Goal: Contribute content: Add original content to the website for others to see

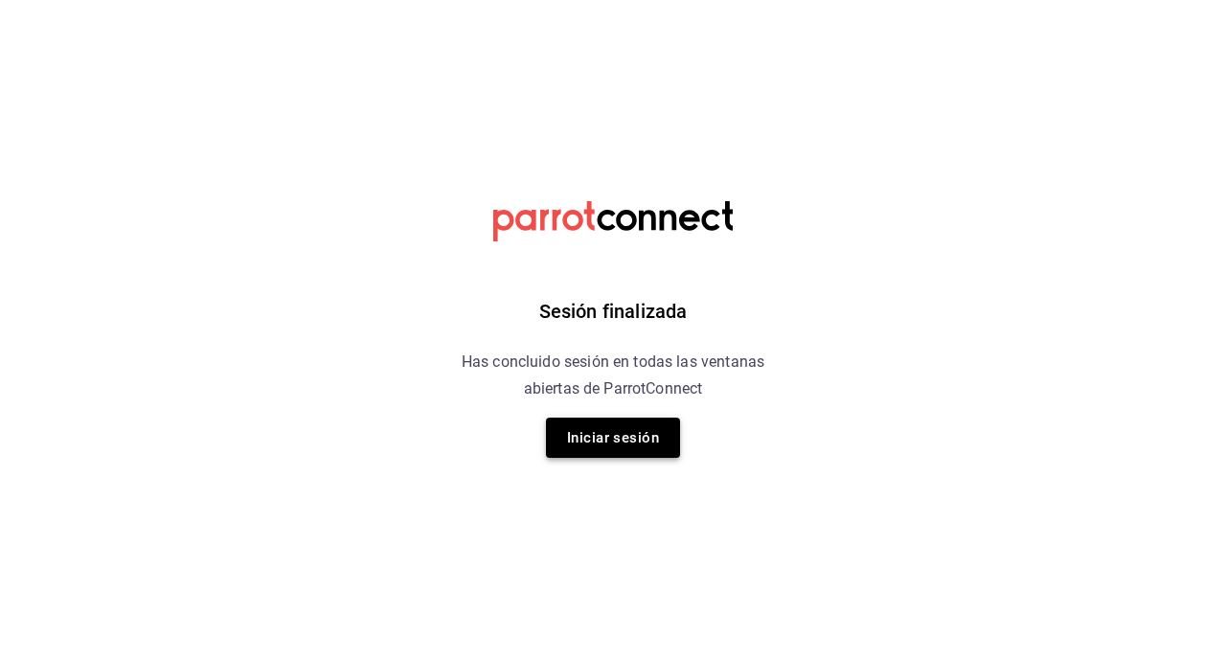
click at [580, 447] on button "Iniciar sesión" at bounding box center [613, 438] width 134 height 40
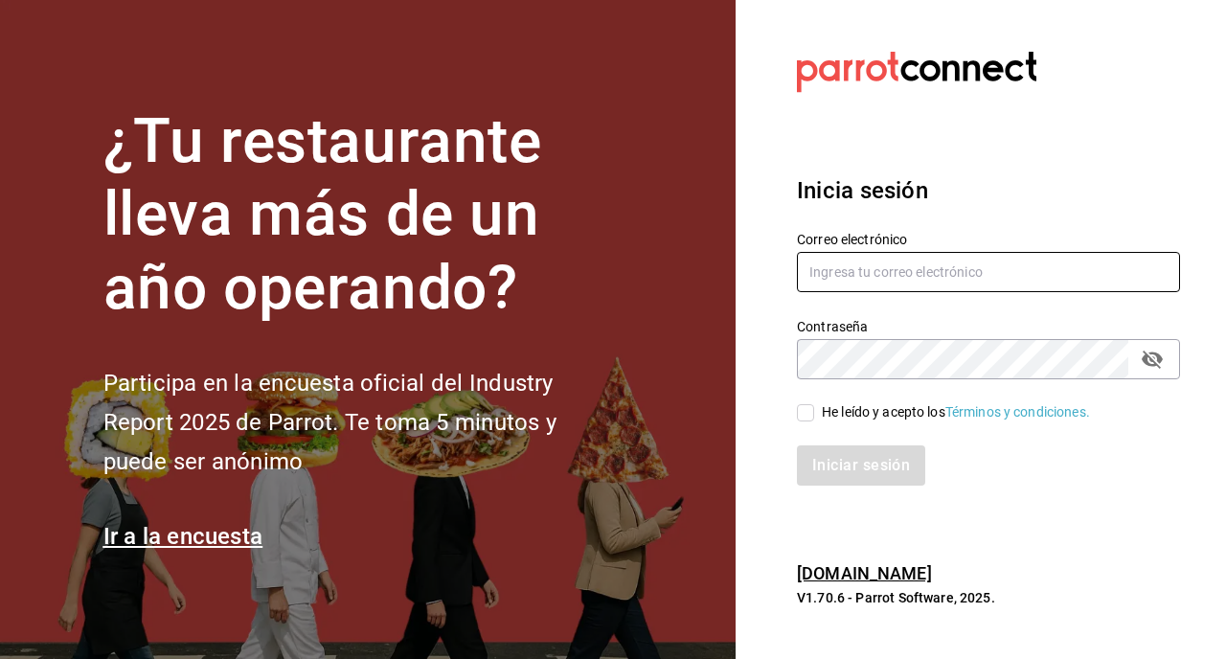
type input "zgarcia@watakame.com.mx"
click at [802, 420] on input "He leído y acepto los Términos y condiciones." at bounding box center [805, 412] width 17 height 17
checkbox input "true"
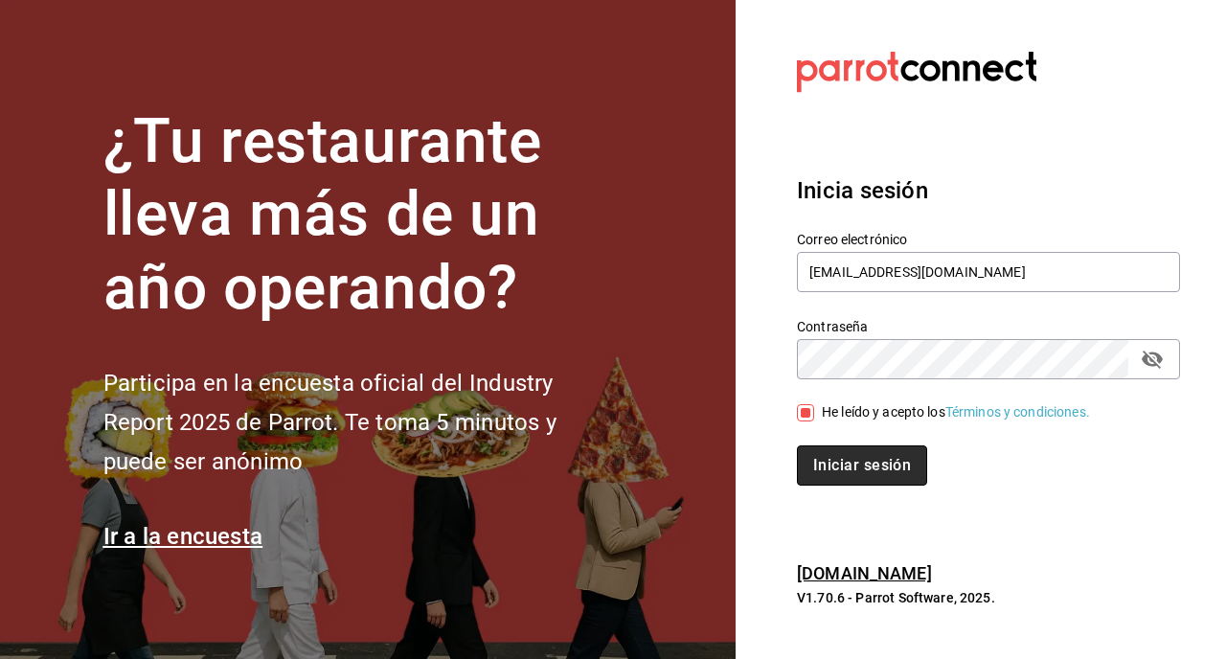
click at [828, 470] on button "Iniciar sesión" at bounding box center [862, 466] width 130 height 40
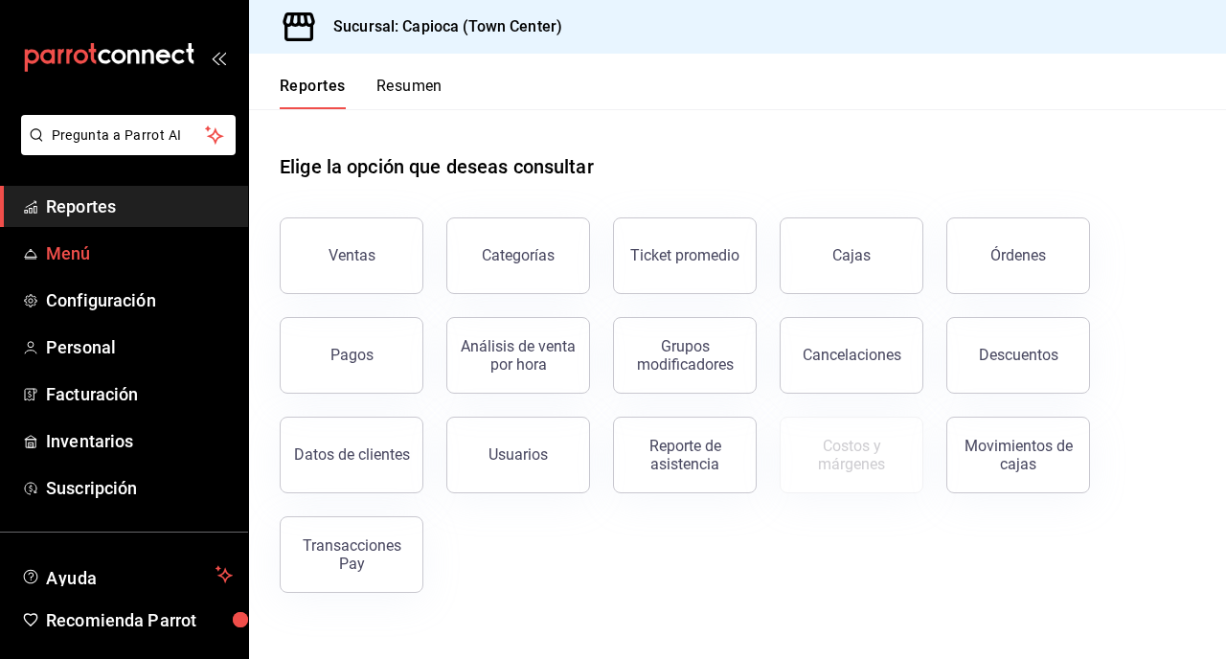
click at [149, 235] on link "Menú" at bounding box center [124, 253] width 248 height 41
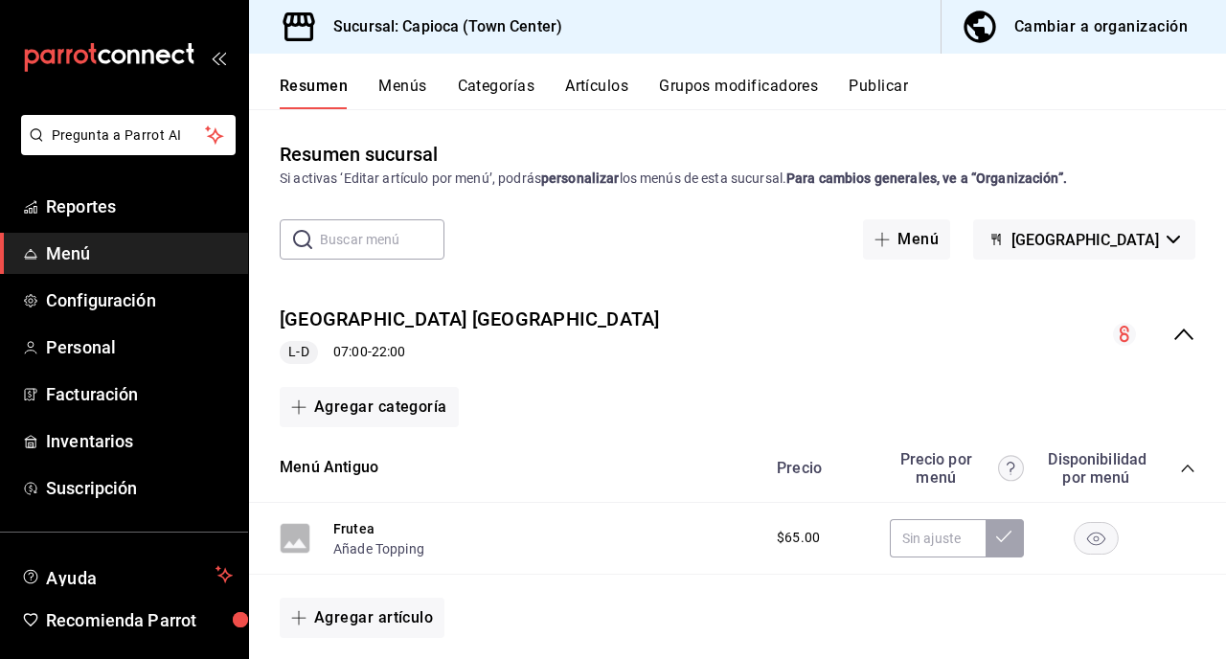
scroll to position [115, 0]
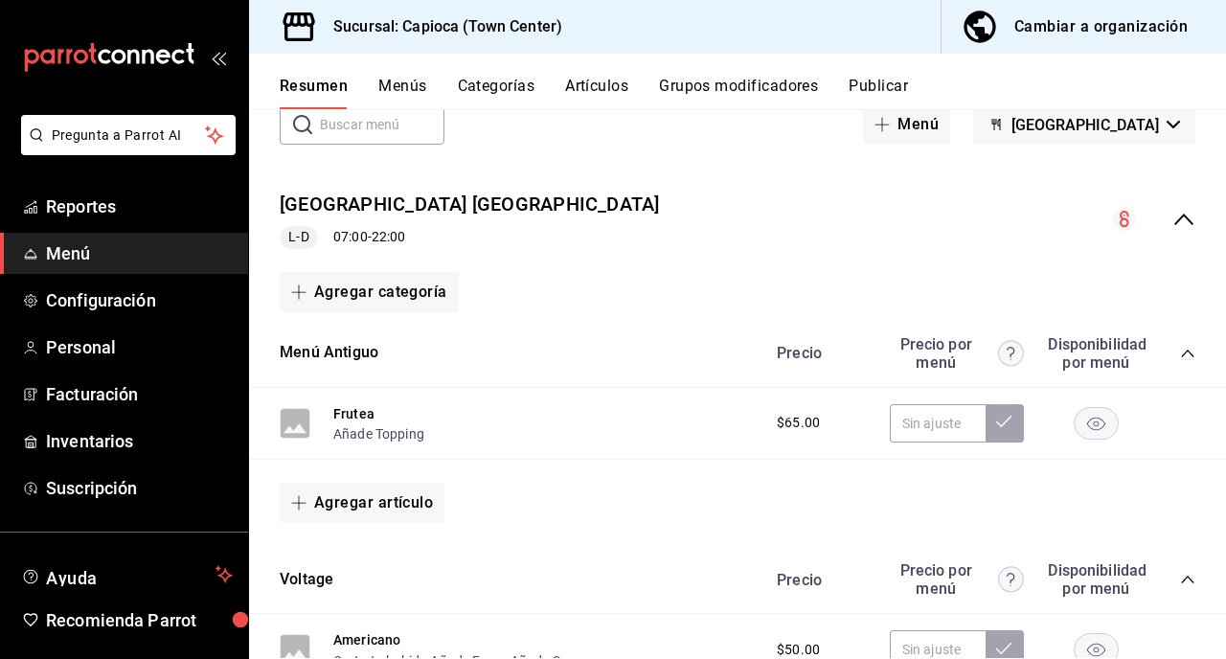
click at [605, 99] on button "Artículos" at bounding box center [596, 93] width 63 height 33
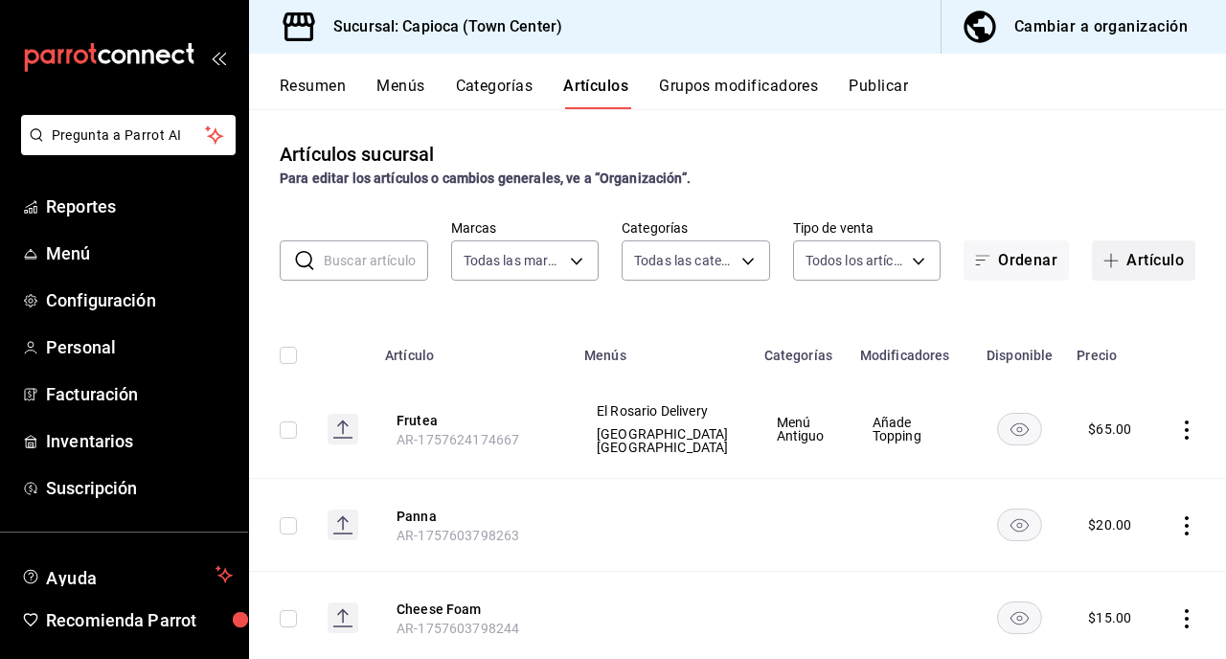
type input "5573808e-b54e-4675-be1f-cb30aeaface3"
type input "293c3a53-d42d-406a-9e1b-a774e2a3136f,fd55149f-8466-4df2-b107-6e5b5f4e0ee6,7e54f…"
click at [1115, 255] on icon "button" at bounding box center [1111, 260] width 15 height 15
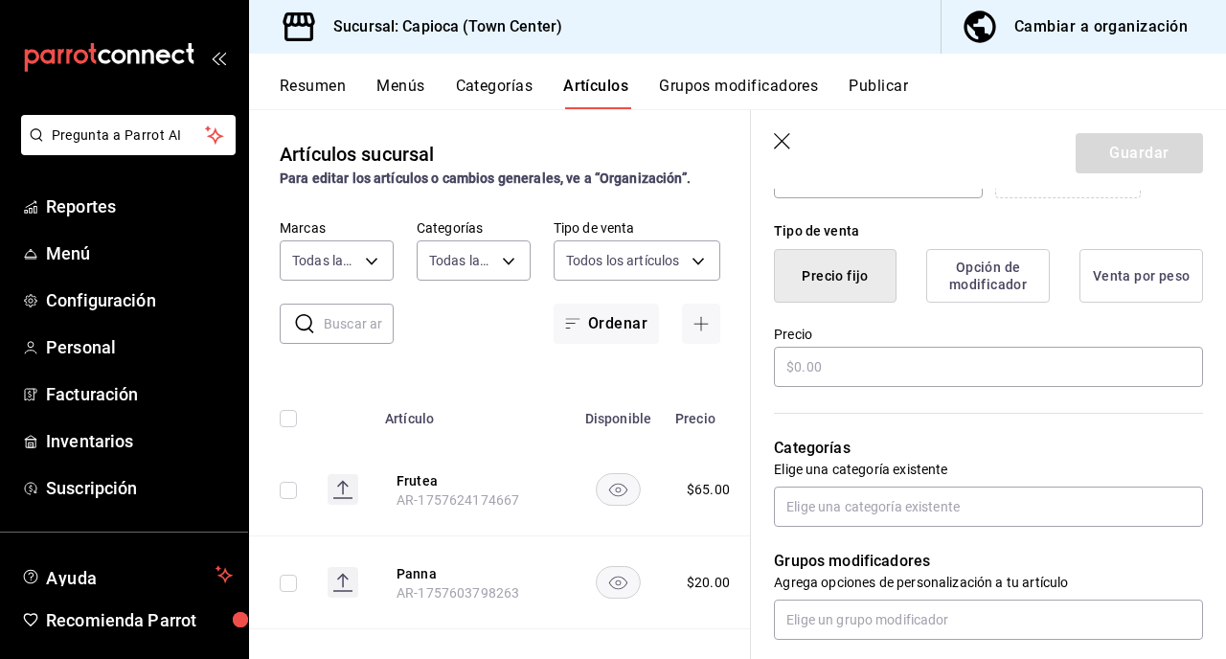
scroll to position [444, 0]
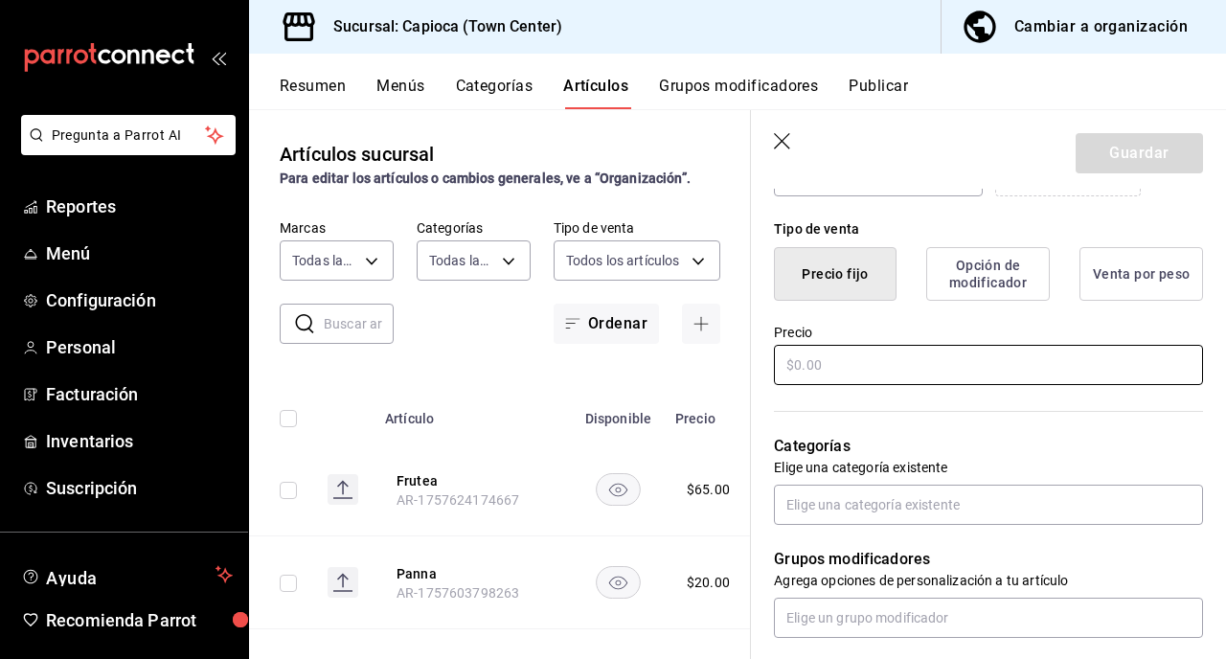
type input "Premium Tea"
click at [868, 373] on input "text" at bounding box center [988, 365] width 429 height 40
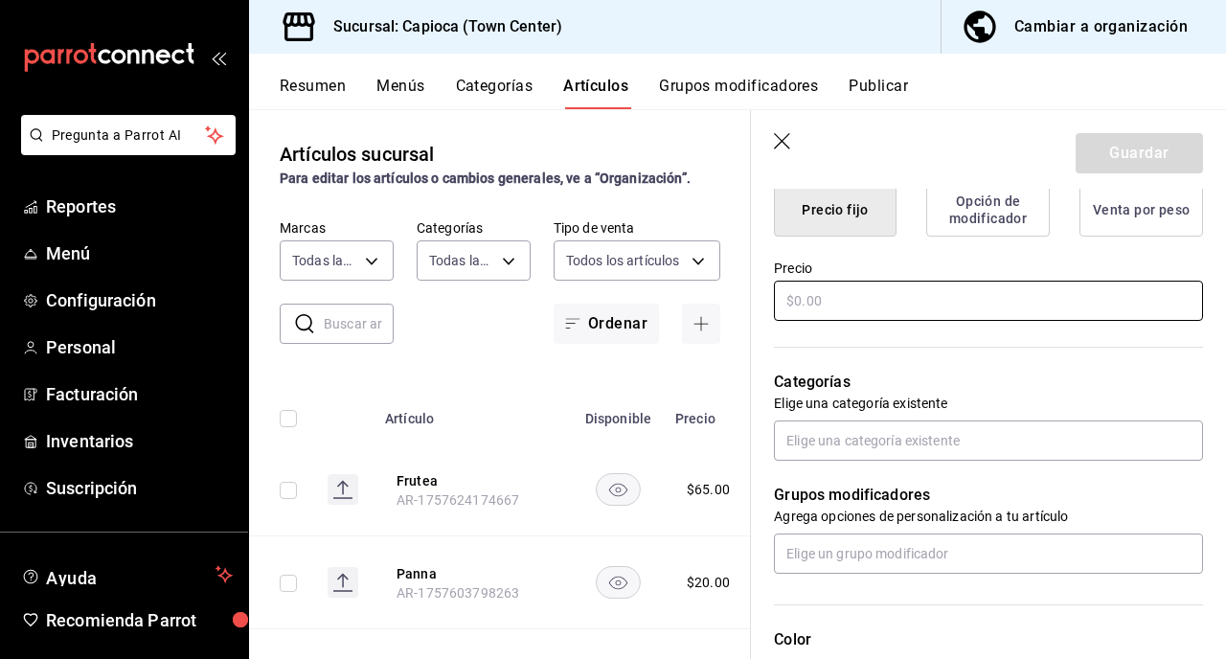
scroll to position [510, 0]
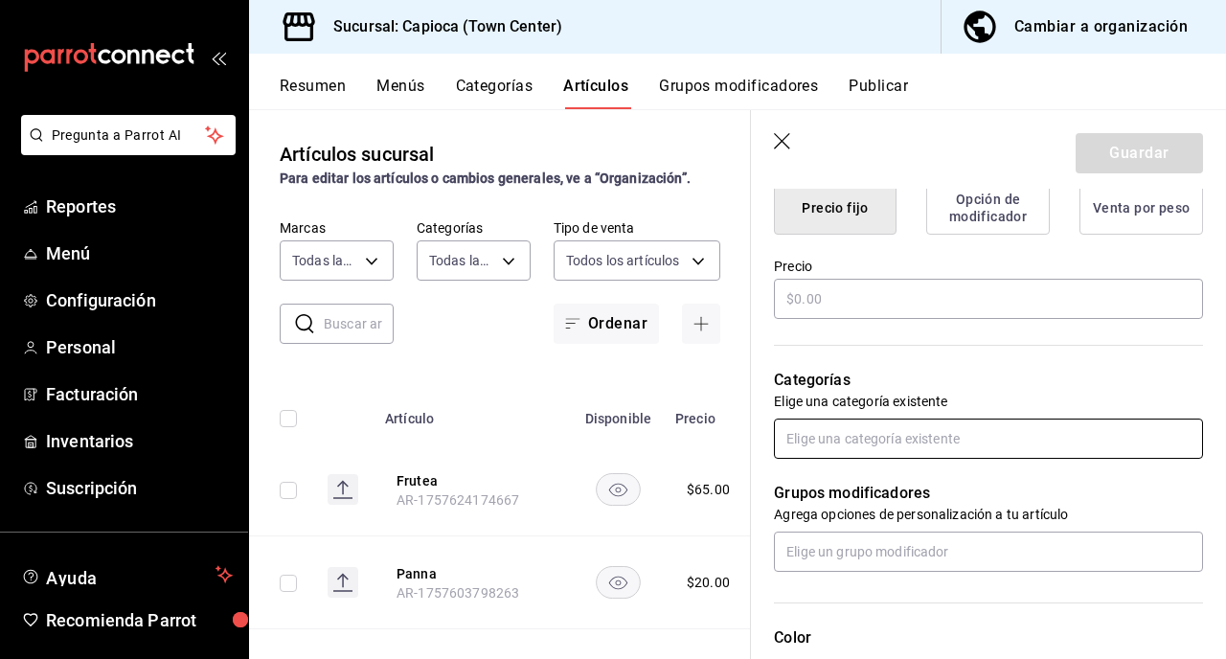
click at [868, 438] on input "text" at bounding box center [988, 439] width 429 height 40
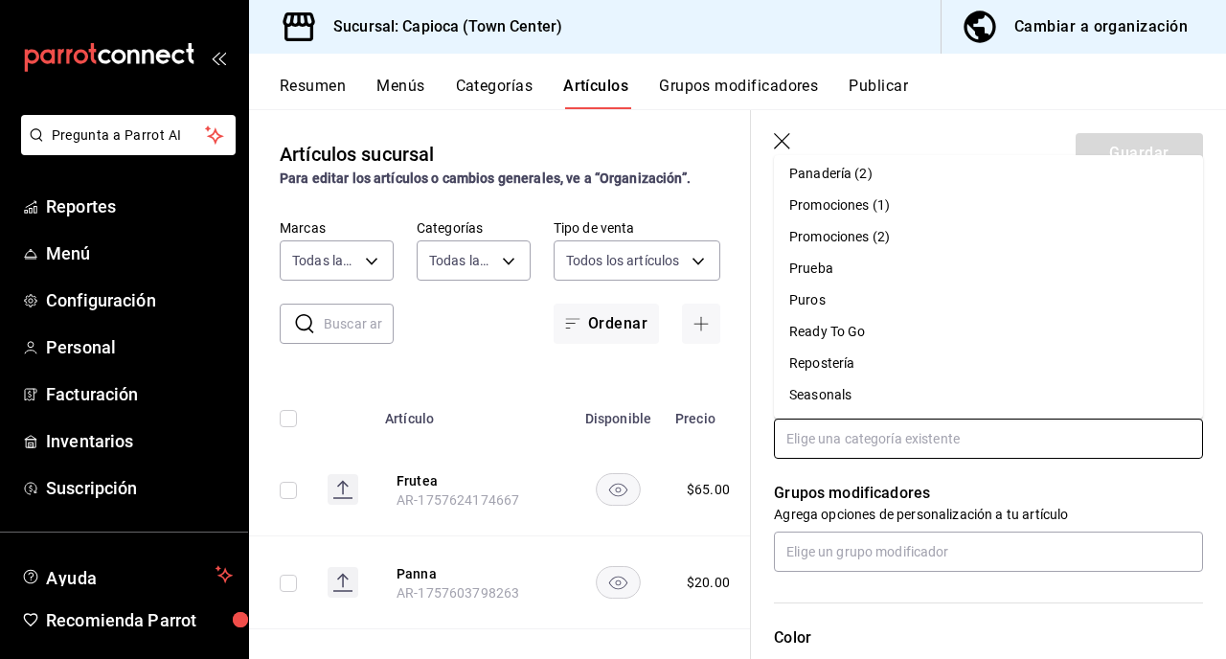
scroll to position [511, 0]
click at [849, 392] on li "Voltage" at bounding box center [988, 395] width 429 height 32
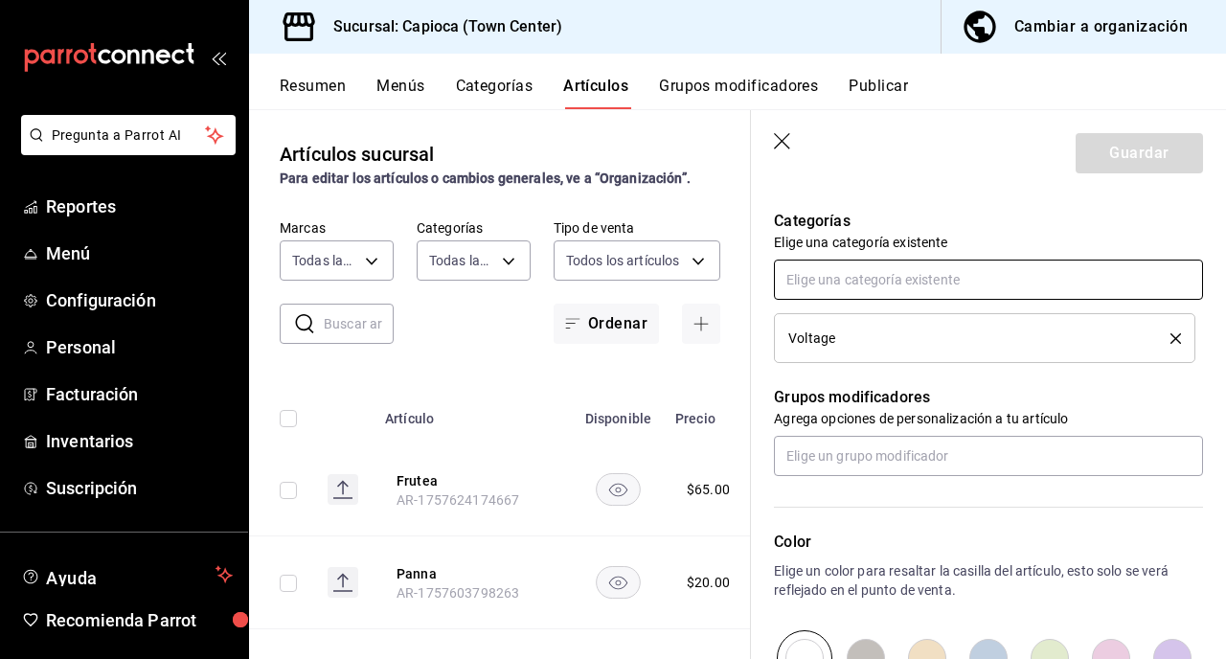
scroll to position [670, 0]
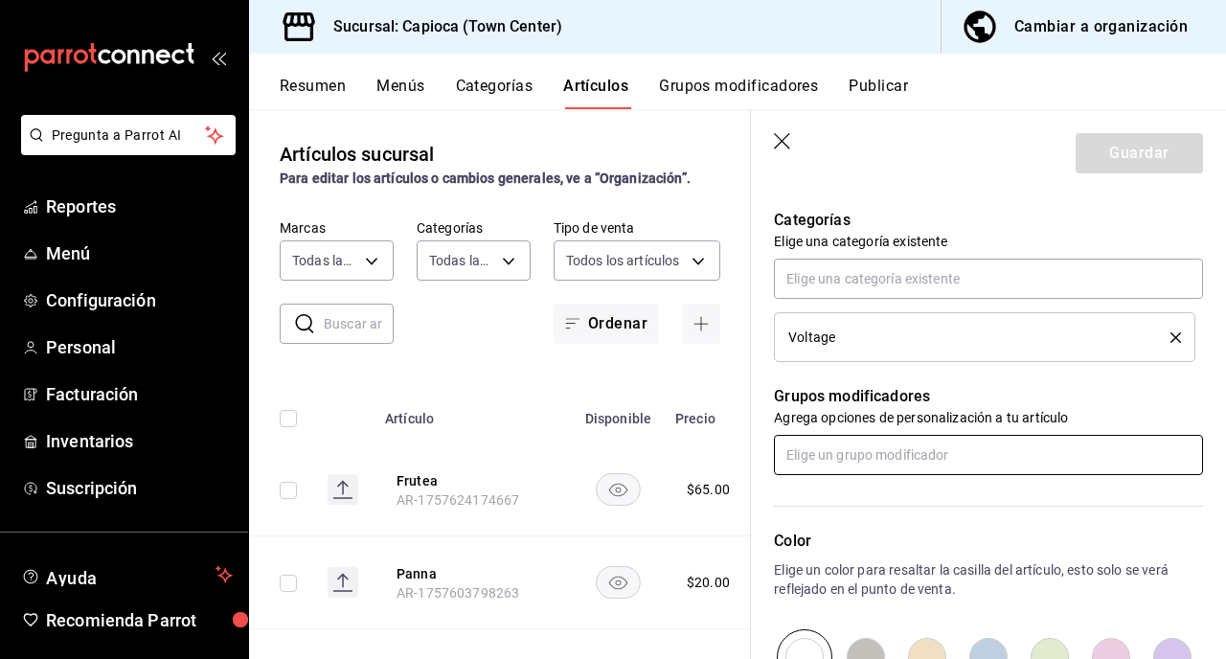
click at [898, 457] on input "text" at bounding box center [988, 455] width 429 height 40
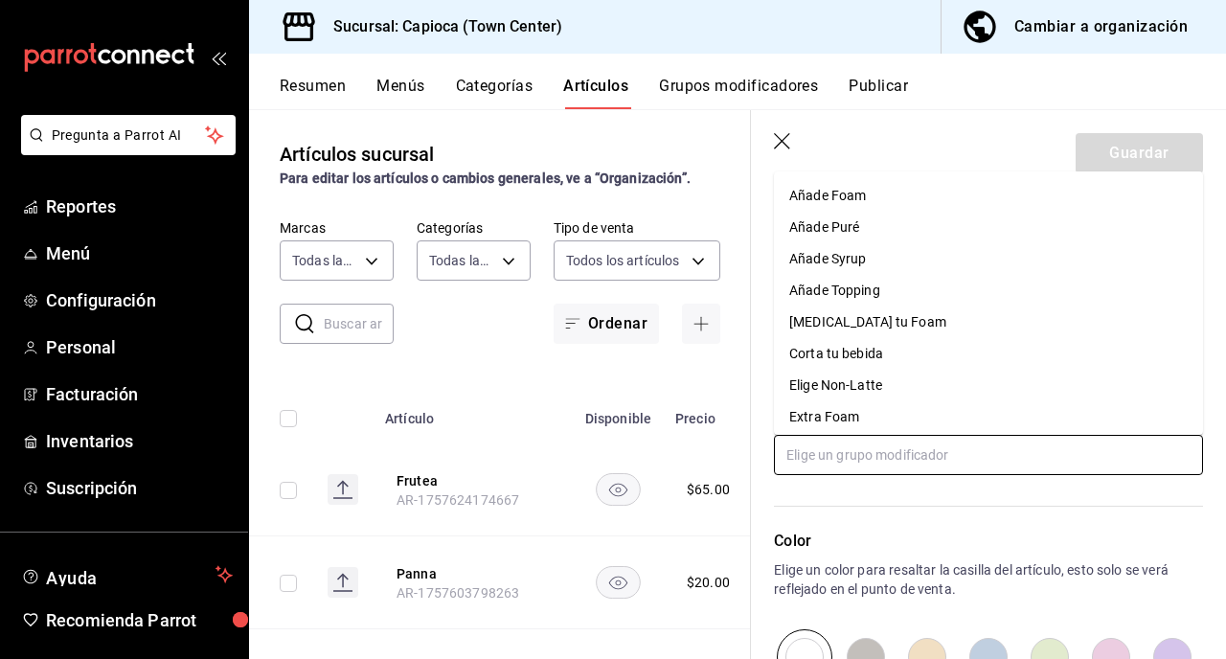
scroll to position [34, 0]
click at [909, 345] on li "Corta tu bebida" at bounding box center [988, 351] width 429 height 32
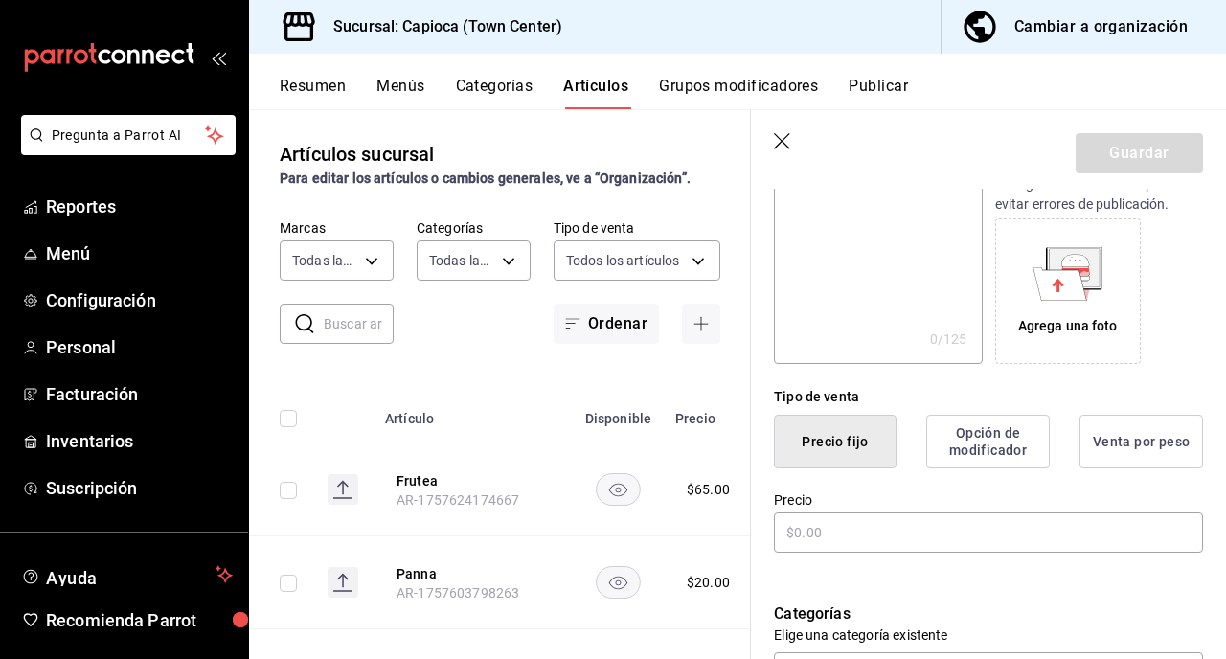
scroll to position [245, 0]
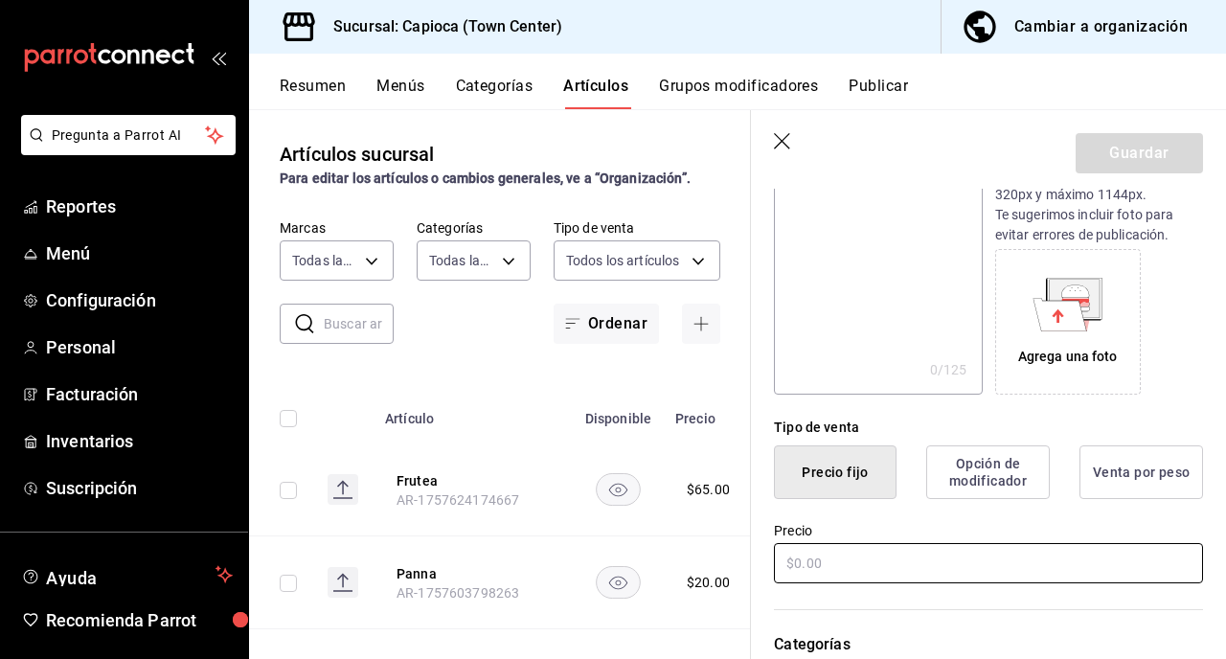
click at [840, 556] on input "text" at bounding box center [988, 563] width 429 height 40
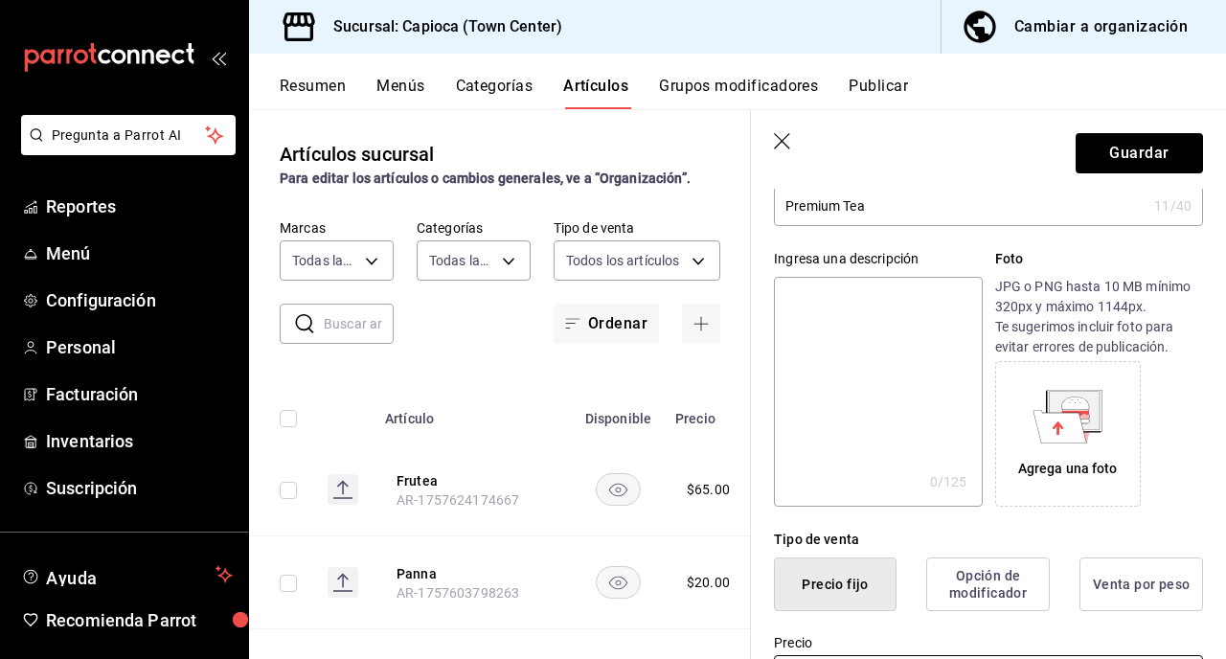
scroll to position [0, 0]
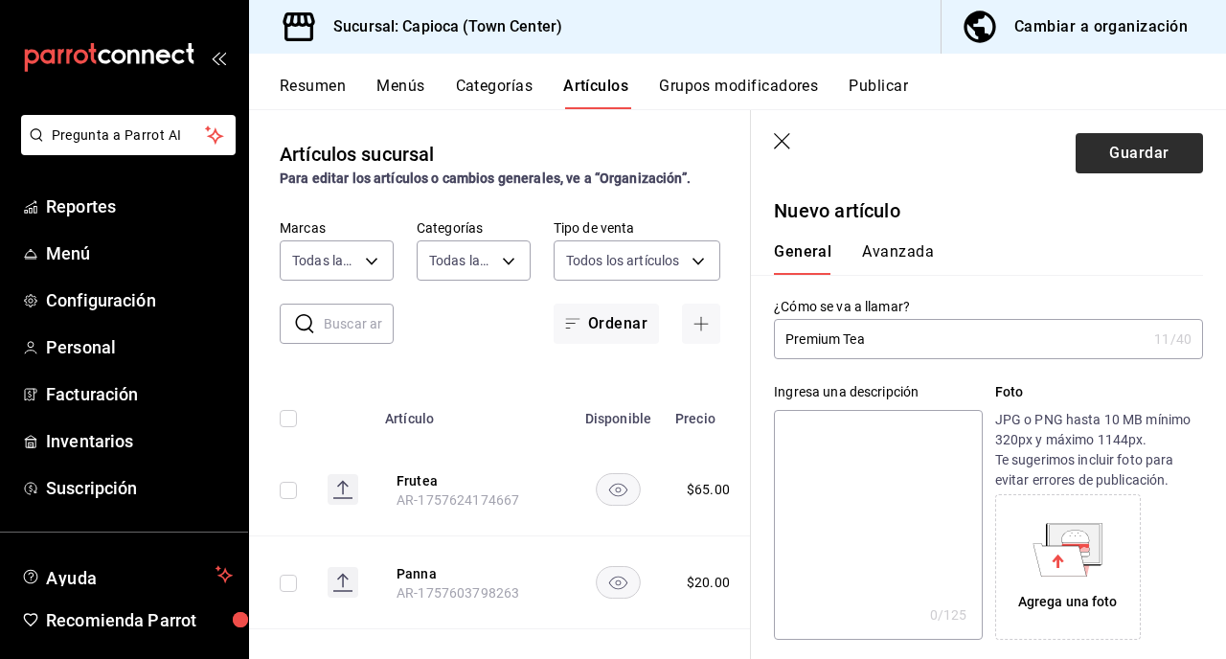
type input "$55.00"
click at [1108, 159] on button "Guardar" at bounding box center [1139, 153] width 127 height 40
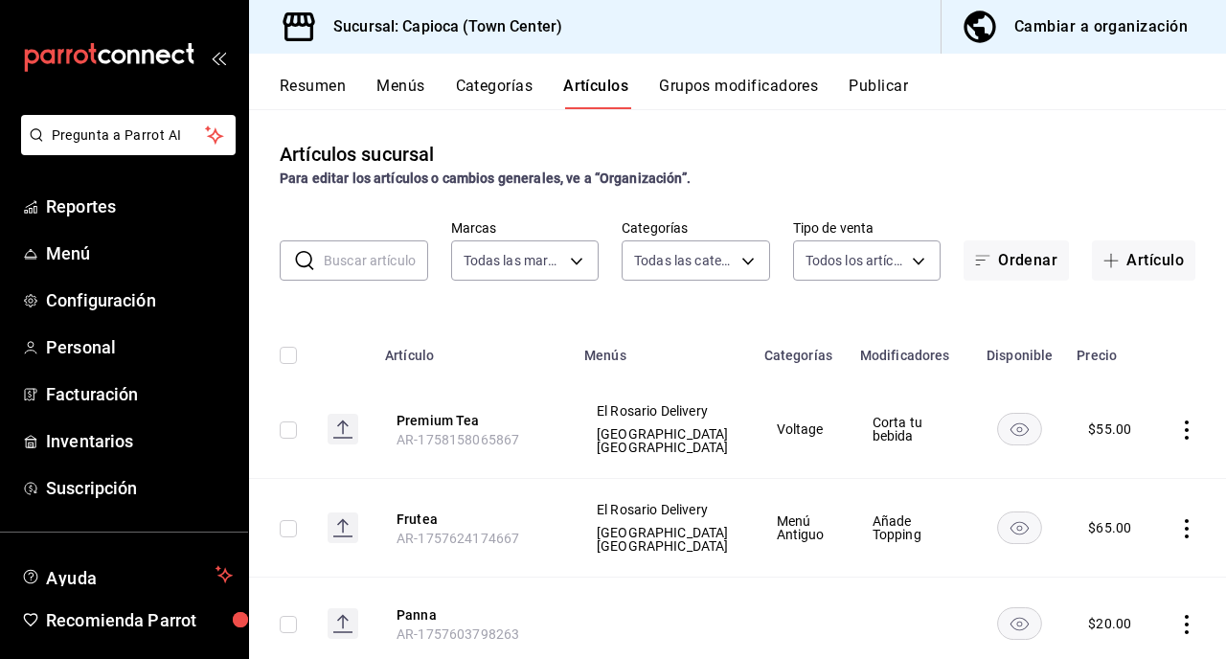
click at [731, 94] on div "Pregunta a Parrot AI Reportes Menú Configuración Personal Facturación Inventari…" at bounding box center [613, 329] width 1226 height 659
click at [737, 86] on button "Grupos modificadores" at bounding box center [738, 93] width 159 height 33
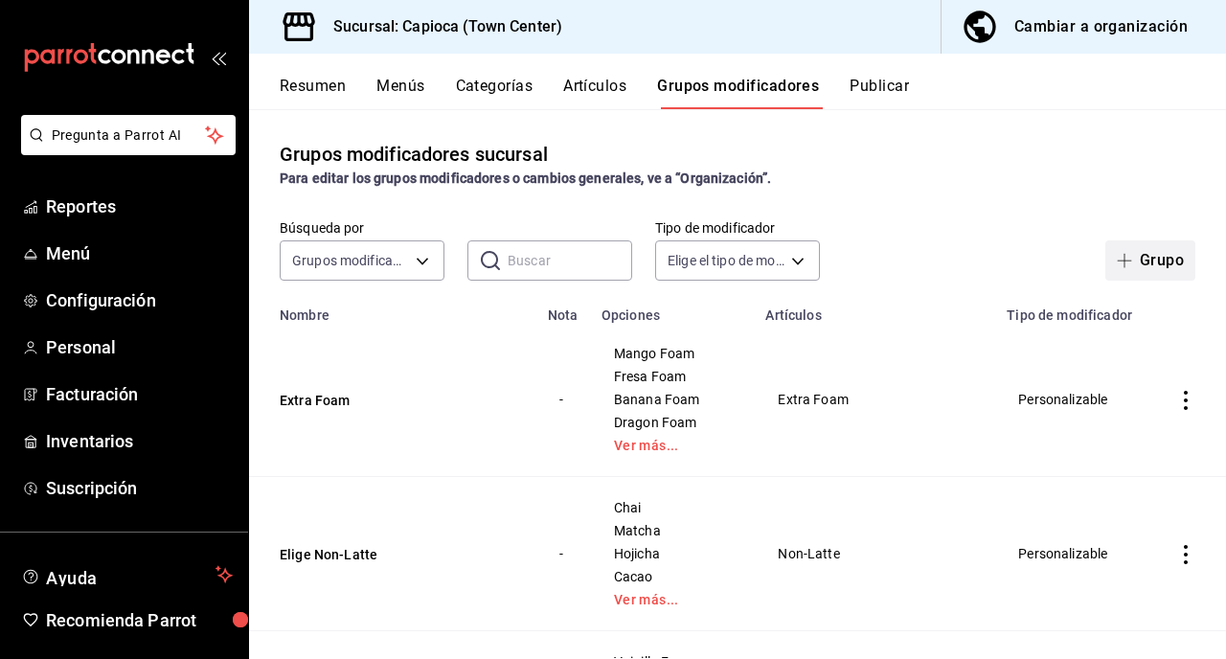
click at [1136, 264] on span "button" at bounding box center [1128, 260] width 23 height 15
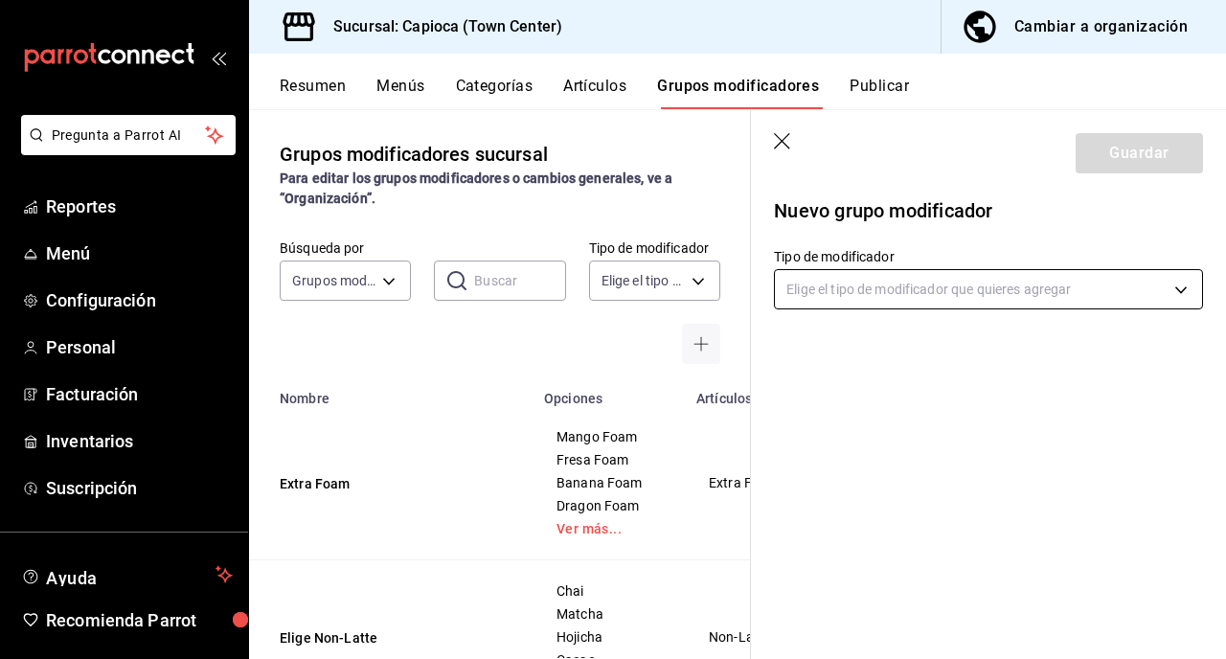
click at [910, 305] on body "Pregunta a Parrot AI Reportes Menú Configuración Personal Facturación Inventari…" at bounding box center [613, 329] width 1226 height 659
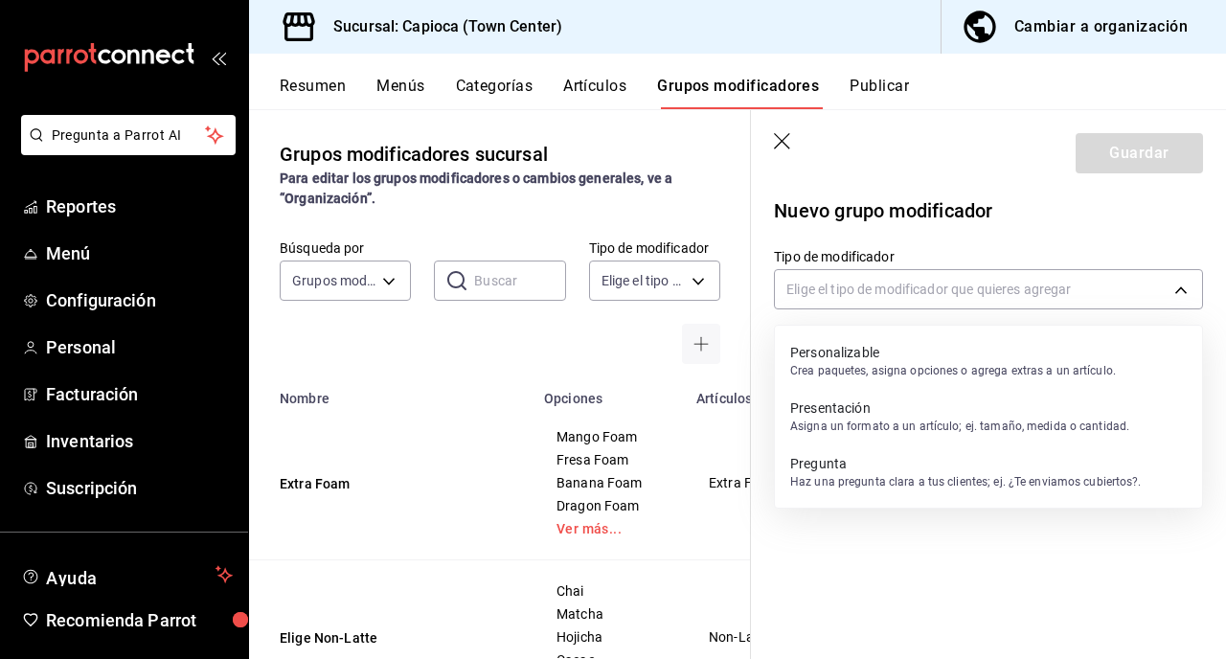
click at [895, 354] on p "Personalizable" at bounding box center [953, 352] width 326 height 19
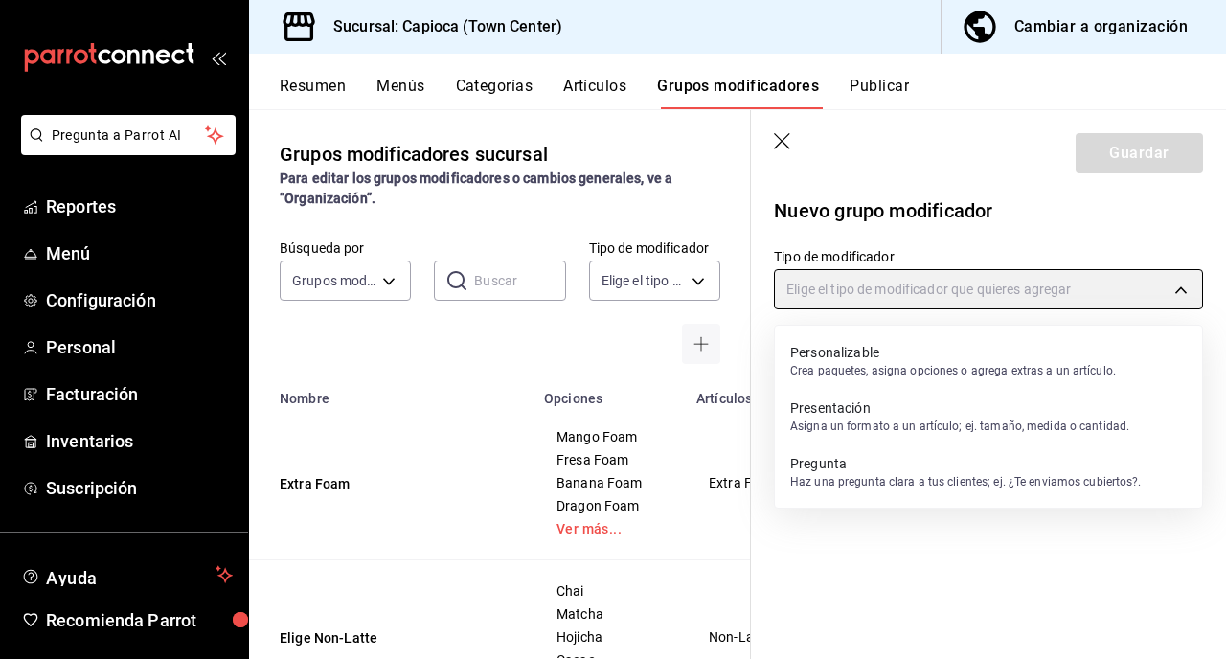
type input "CUSTOMIZABLE"
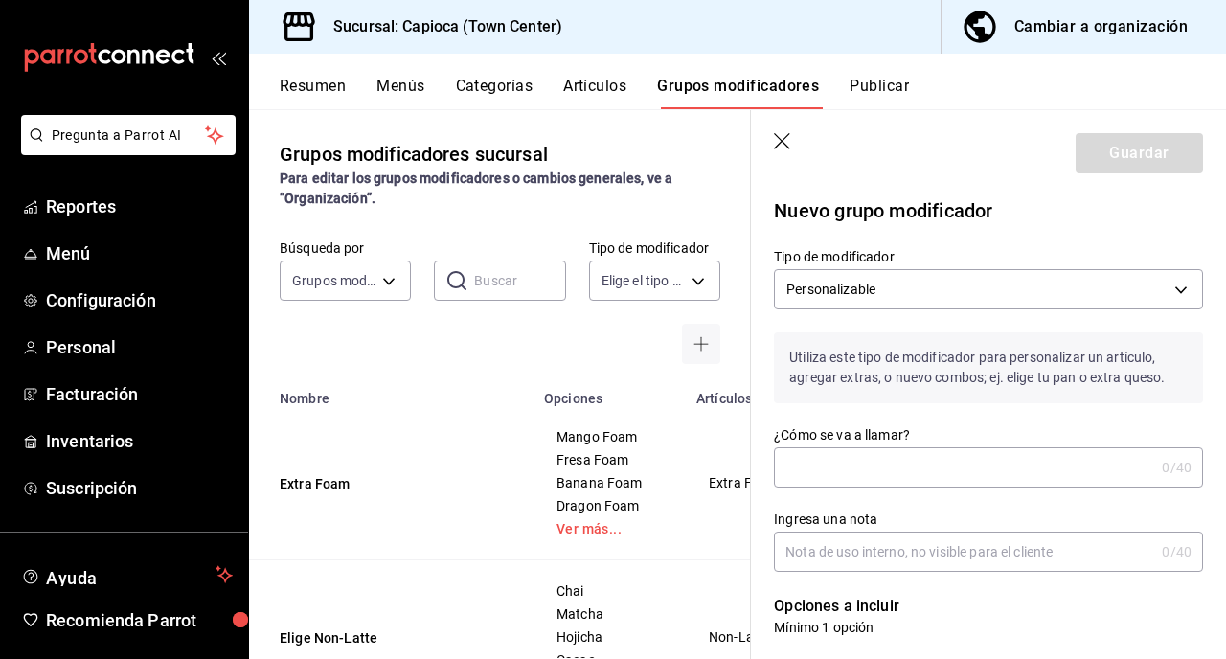
click at [876, 467] on input "¿Cómo se va a llamar?" at bounding box center [964, 467] width 380 height 38
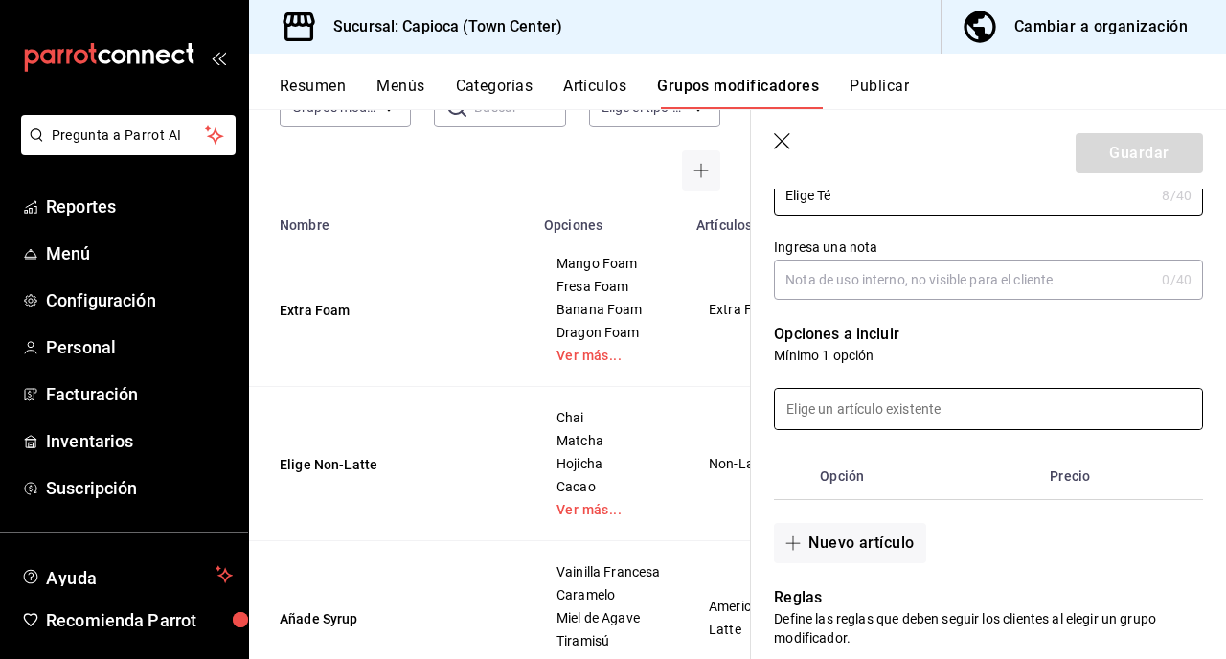
scroll to position [356, 0]
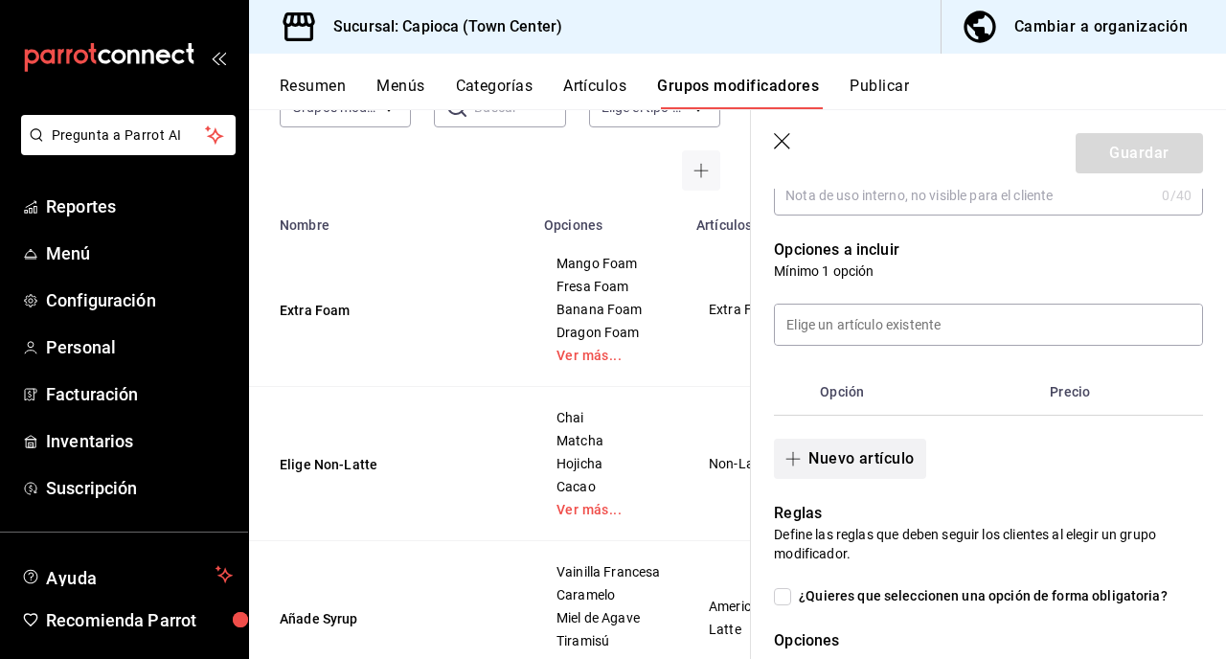
type input "Elige Té"
click at [834, 467] on button "Nuevo artículo" at bounding box center [849, 459] width 151 height 40
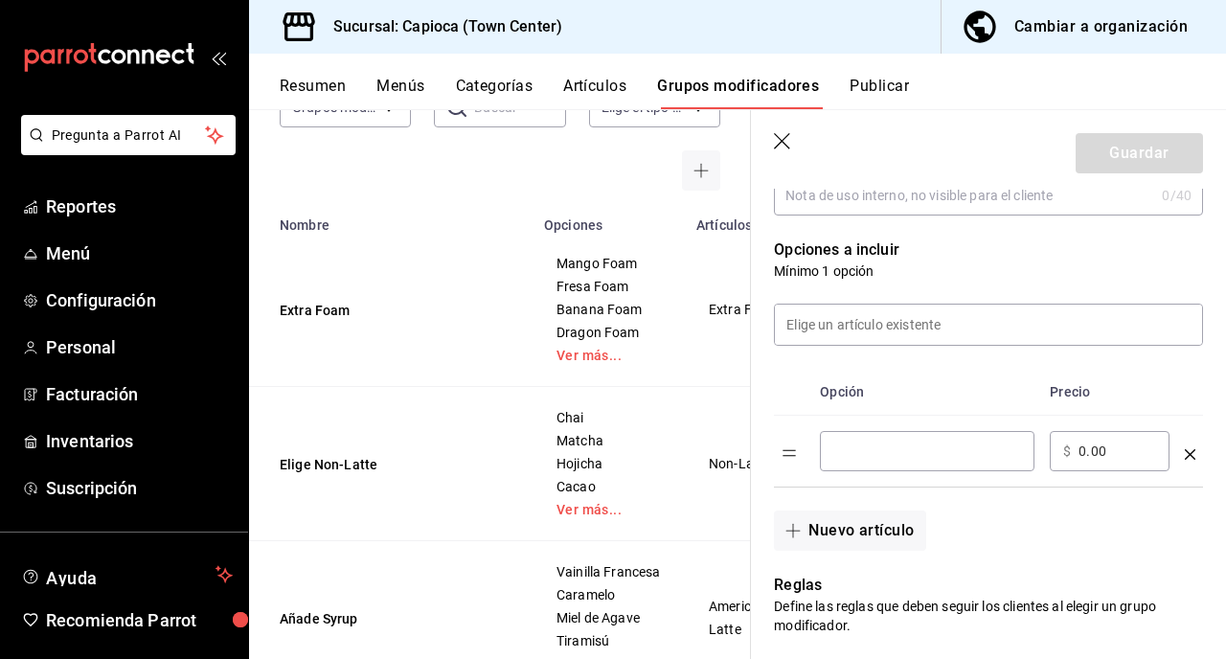
click at [880, 447] on input "optionsTable" at bounding box center [928, 451] width 188 height 19
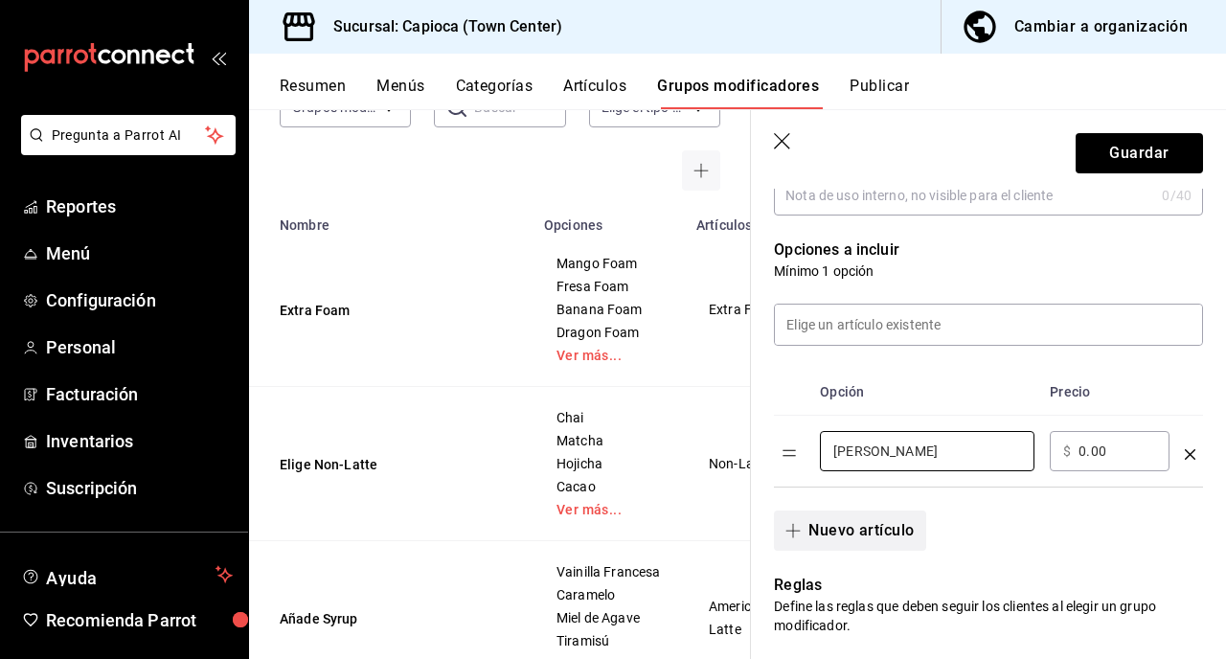
type input "[PERSON_NAME]"
click at [875, 537] on button "Nuevo artículo" at bounding box center [849, 531] width 151 height 40
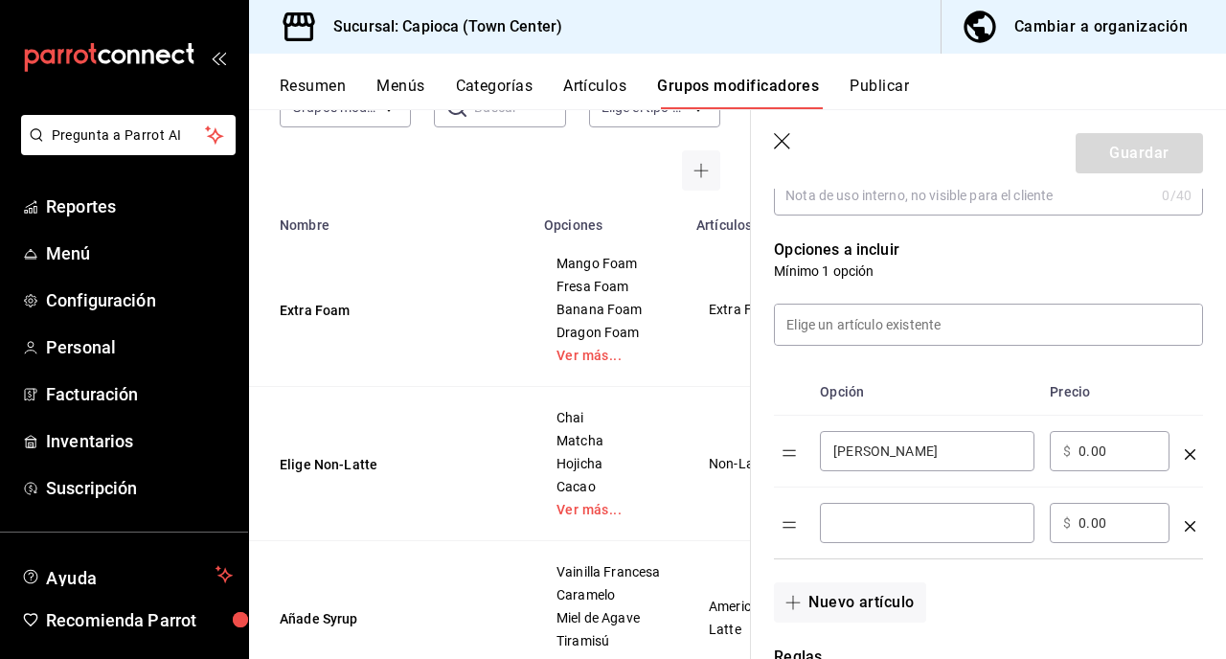
click at [868, 529] on input "optionsTable" at bounding box center [928, 523] width 188 height 19
click at [836, 526] on input "Chai" at bounding box center [928, 523] width 188 height 19
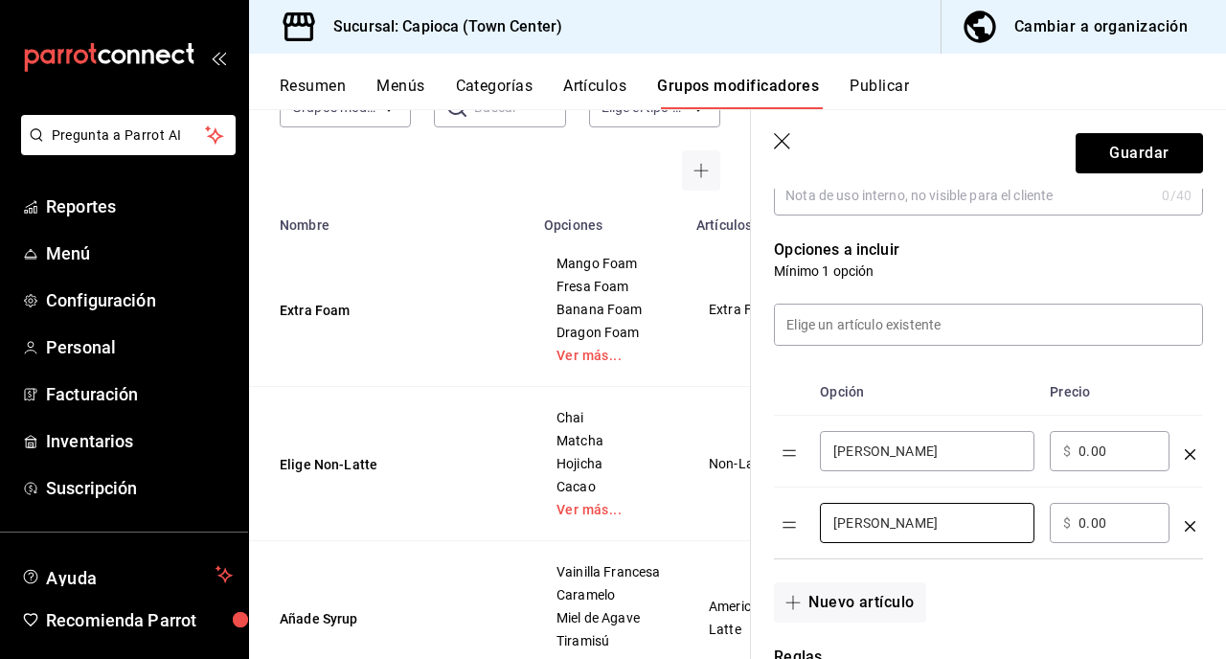
type input "[PERSON_NAME]"
click at [897, 454] on input "[PERSON_NAME]" at bounding box center [928, 451] width 188 height 19
click at [838, 602] on button "Nuevo artículo" at bounding box center [849, 603] width 151 height 40
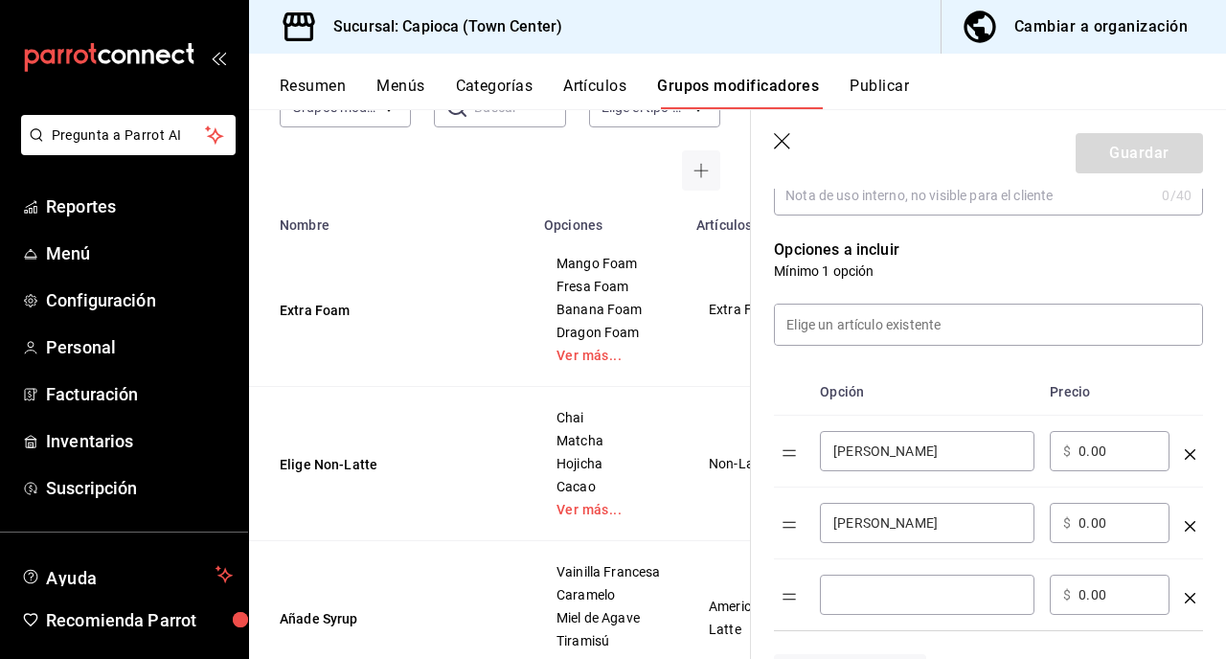
scroll to position [452, 0]
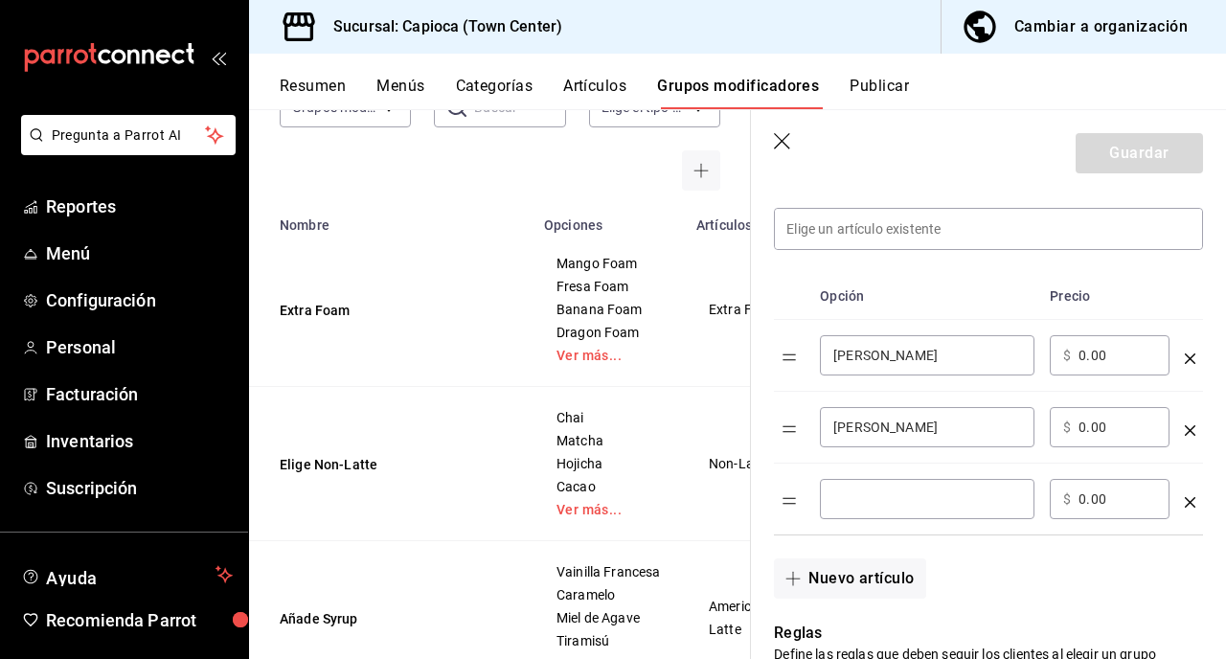
click at [865, 507] on input "optionsTable" at bounding box center [928, 499] width 188 height 19
type input "E"
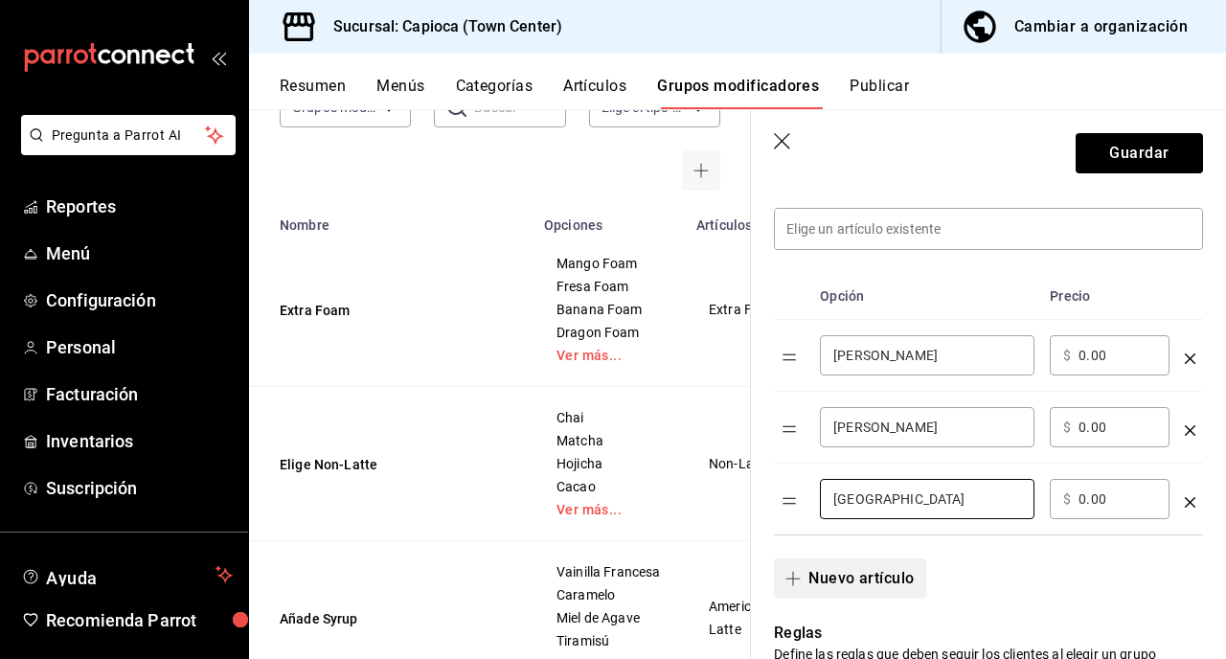
type input "[GEOGRAPHIC_DATA]"
click at [832, 572] on button "Nuevo artículo" at bounding box center [849, 579] width 151 height 40
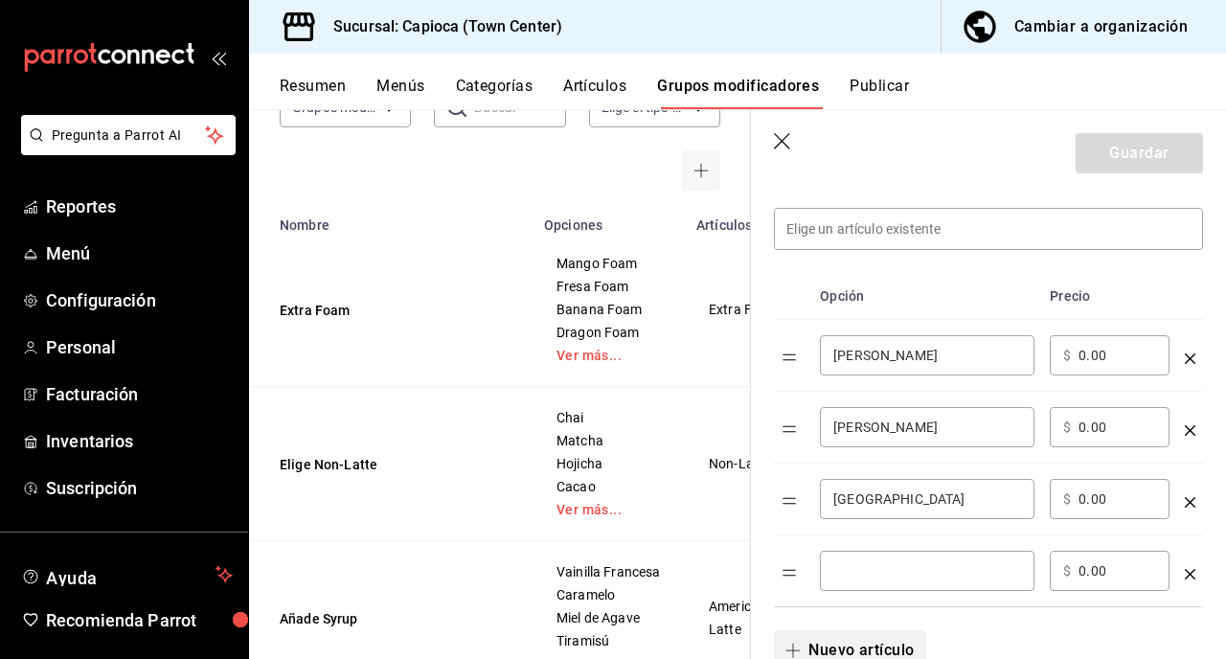
click at [832, 572] on div "​" at bounding box center [927, 571] width 215 height 40
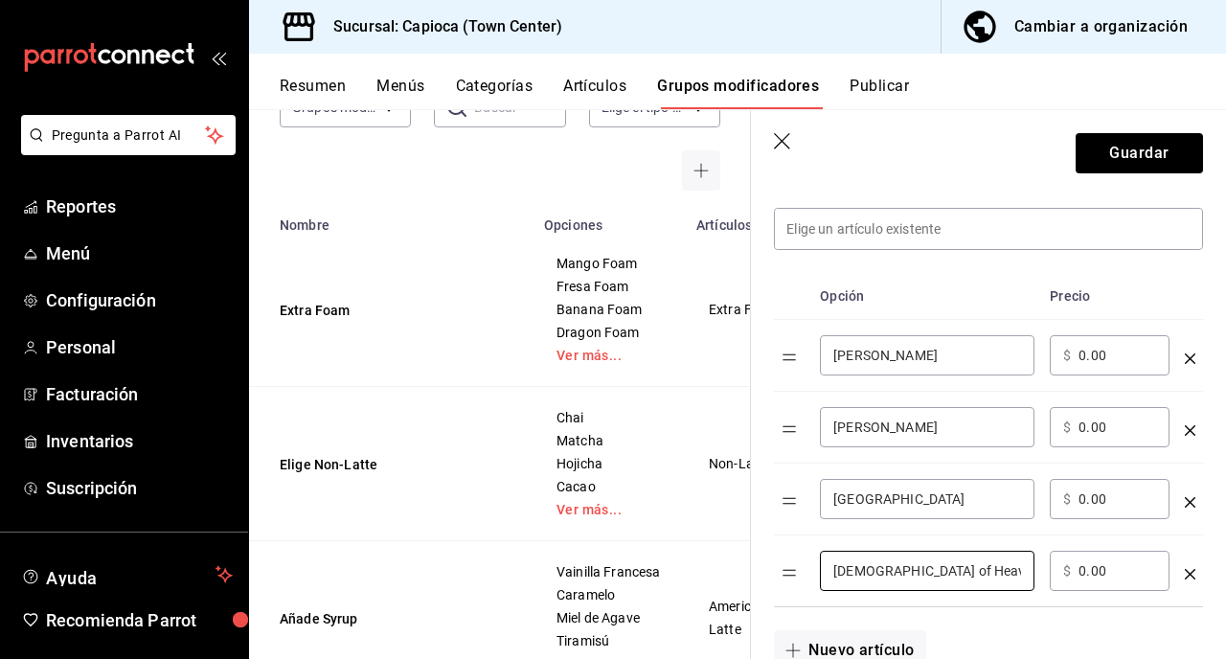
type input "[DEMOGRAPHIC_DATA] of Heaven"
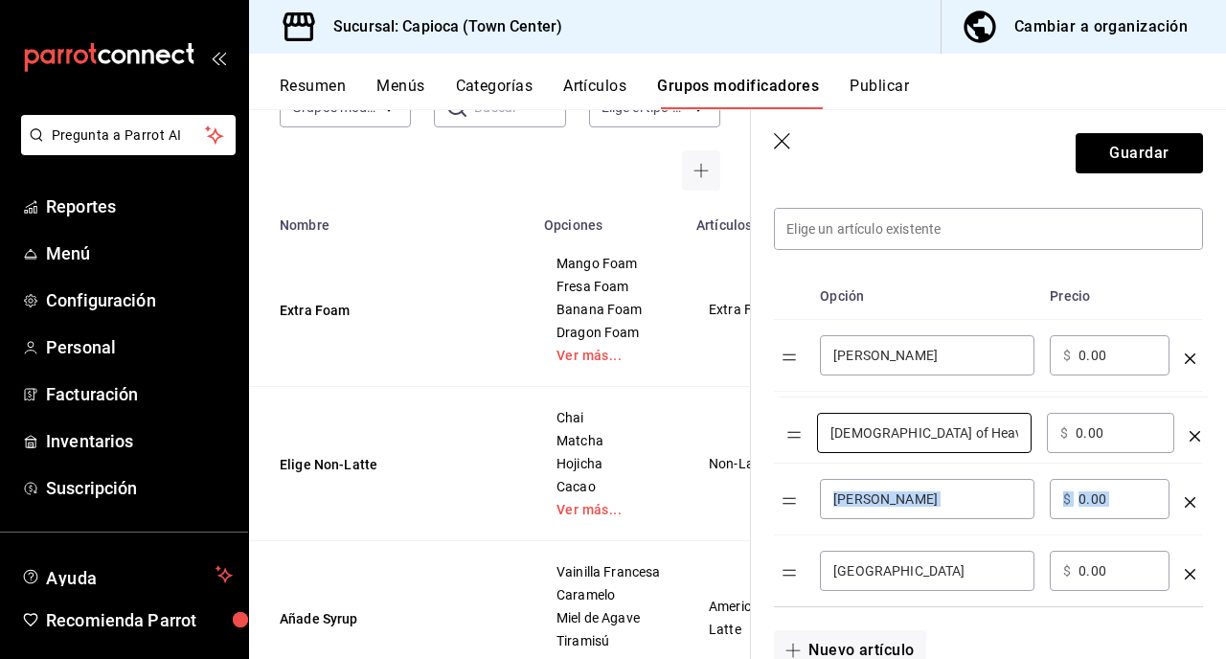
drag, startPoint x: 791, startPoint y: 579, endPoint x: 796, endPoint y: 438, distance: 140.9
click at [796, 438] on table "Opción [PERSON_NAME] ​ ​ $ 0.00 ​ [PERSON_NAME] ​ ​ $ 0.00 ​ Assam ​ ​ $ 0.00 ​…" at bounding box center [988, 439] width 429 height 333
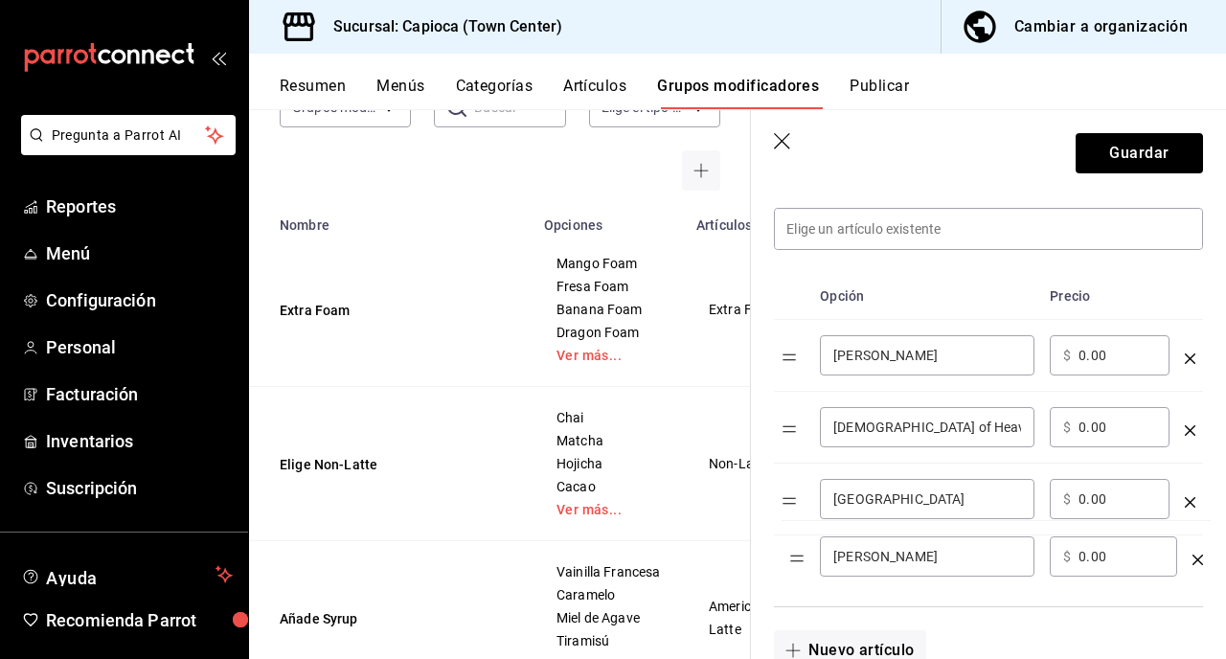
drag, startPoint x: 796, startPoint y: 510, endPoint x: 806, endPoint y: 563, distance: 54.5
click at [1085, 575] on input "0.00" at bounding box center [1118, 570] width 78 height 19
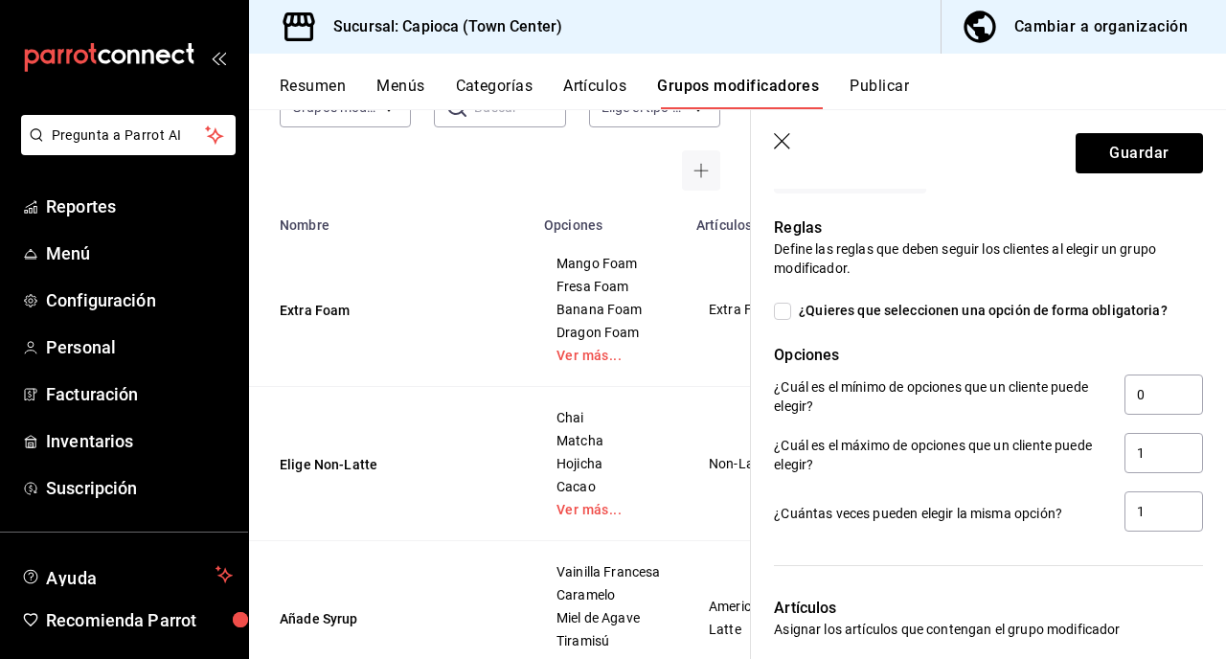
scroll to position [940, 0]
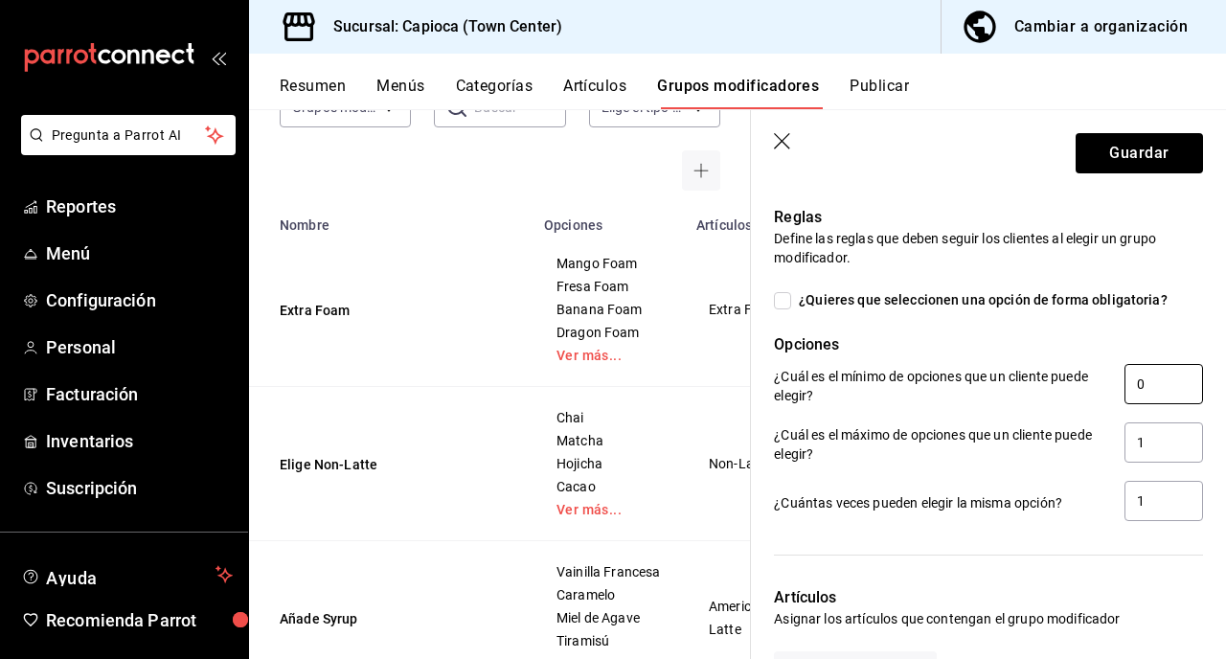
click at [1147, 392] on input "0" at bounding box center [1164, 384] width 79 height 40
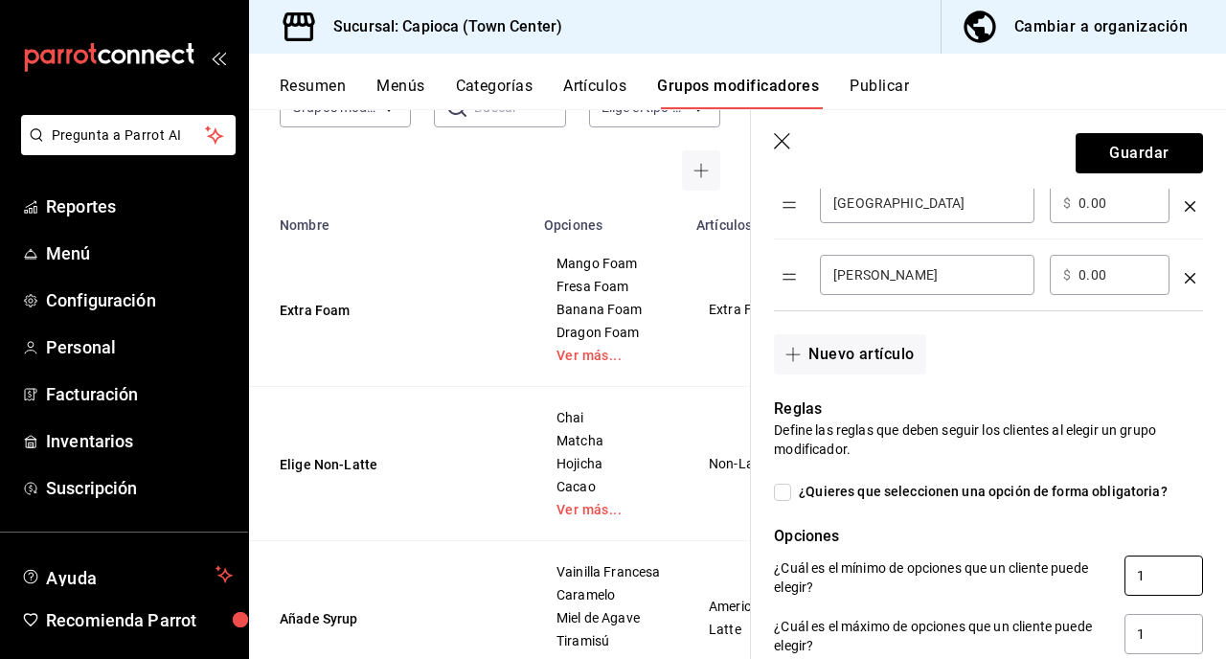
scroll to position [749, 0]
type input "1"
click at [792, 498] on span "¿Quieres que seleccionen una opción de forma obligatoria?" at bounding box center [979, 491] width 377 height 20
click at [791, 498] on input "¿Quieres que seleccionen una opción de forma obligatoria?" at bounding box center [782, 491] width 17 height 17
checkbox input "true"
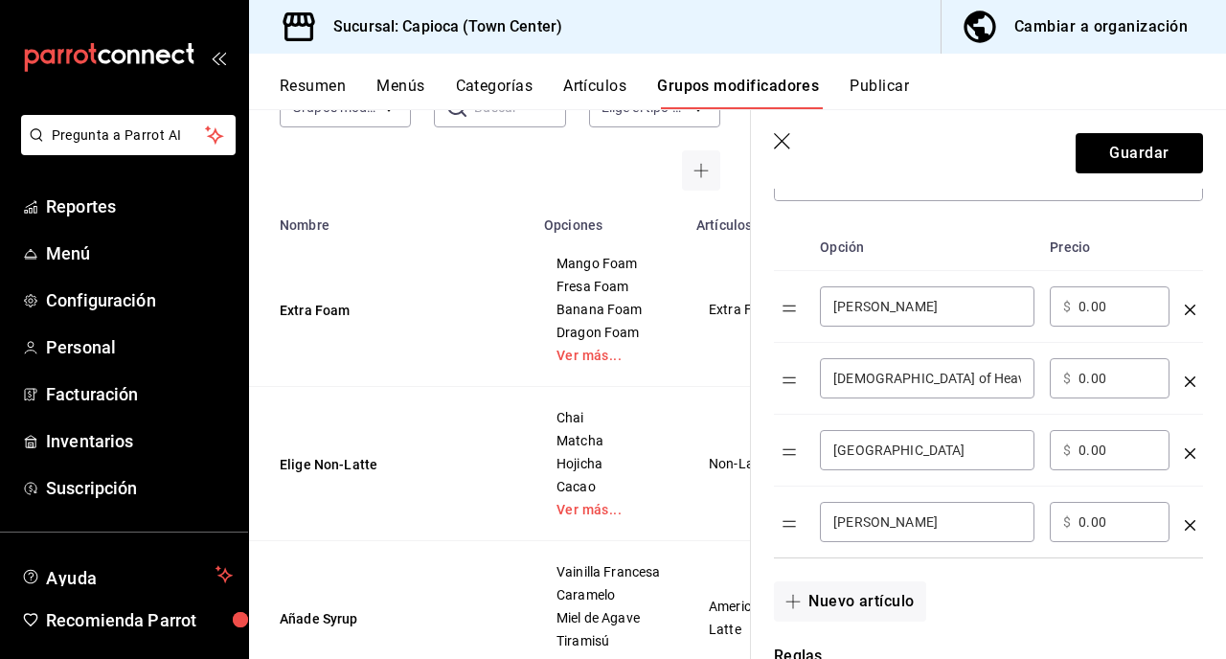
scroll to position [555, 0]
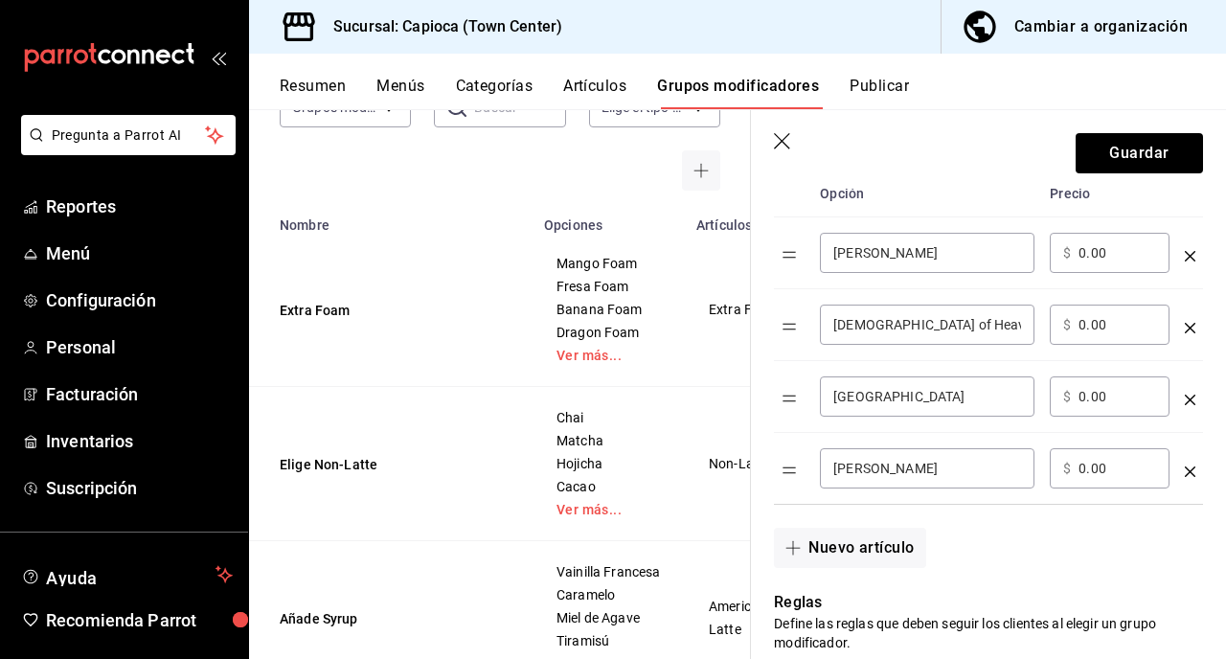
click at [1085, 469] on input "0.00" at bounding box center [1118, 468] width 78 height 19
type input "5.00"
click at [1151, 564] on div "Nuevo artículo" at bounding box center [977, 536] width 452 height 63
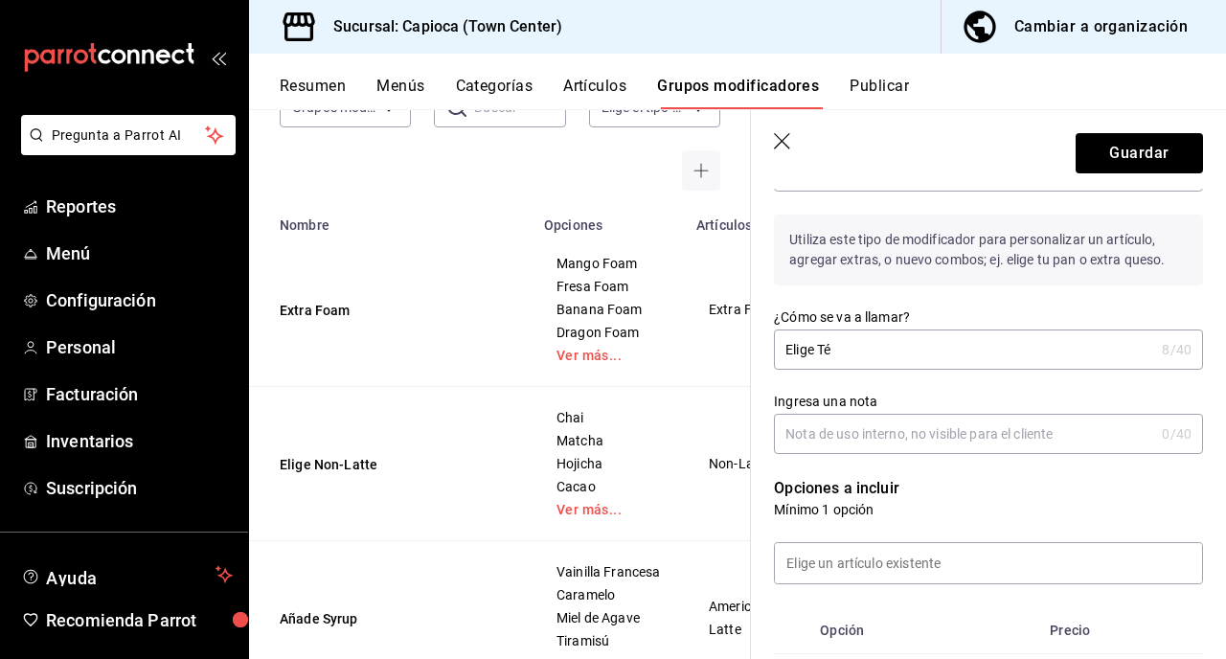
scroll to position [126, 0]
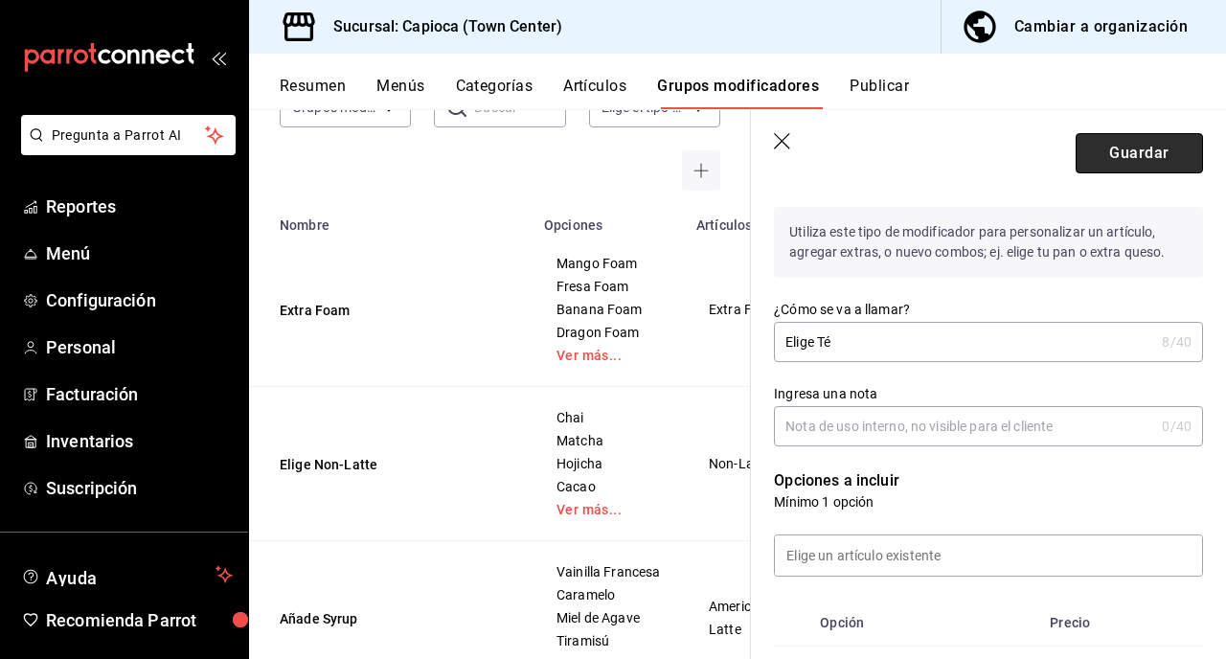
click at [1101, 161] on button "Guardar" at bounding box center [1139, 153] width 127 height 40
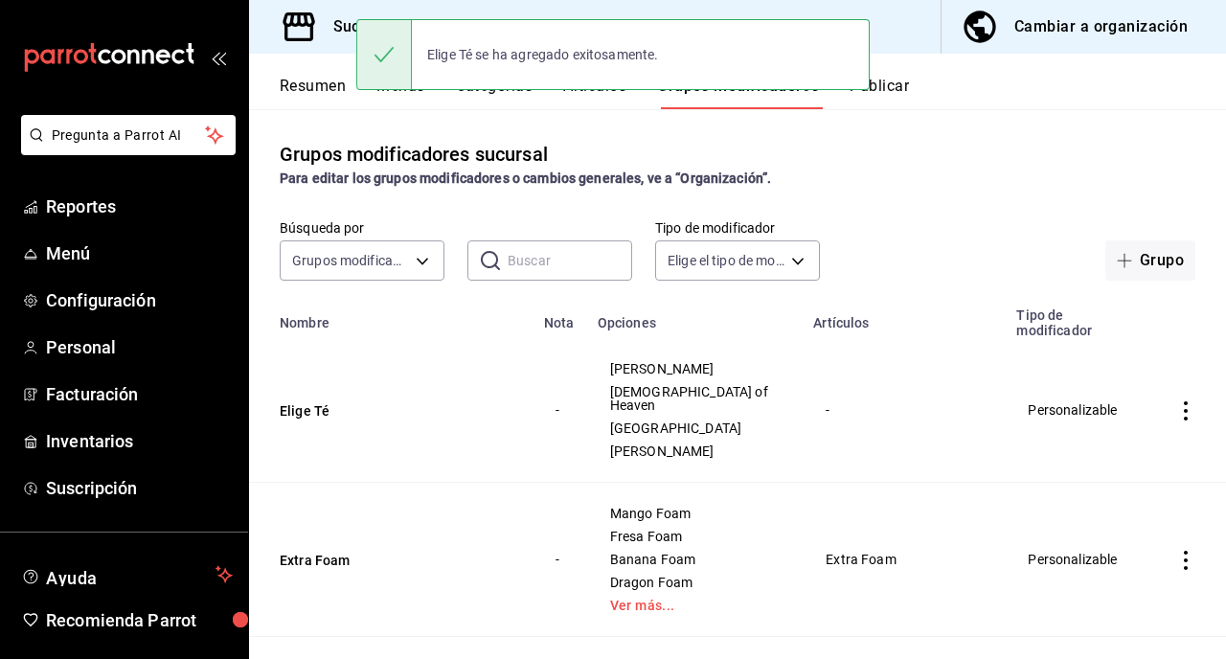
click at [597, 103] on button "Artículos" at bounding box center [594, 93] width 63 height 33
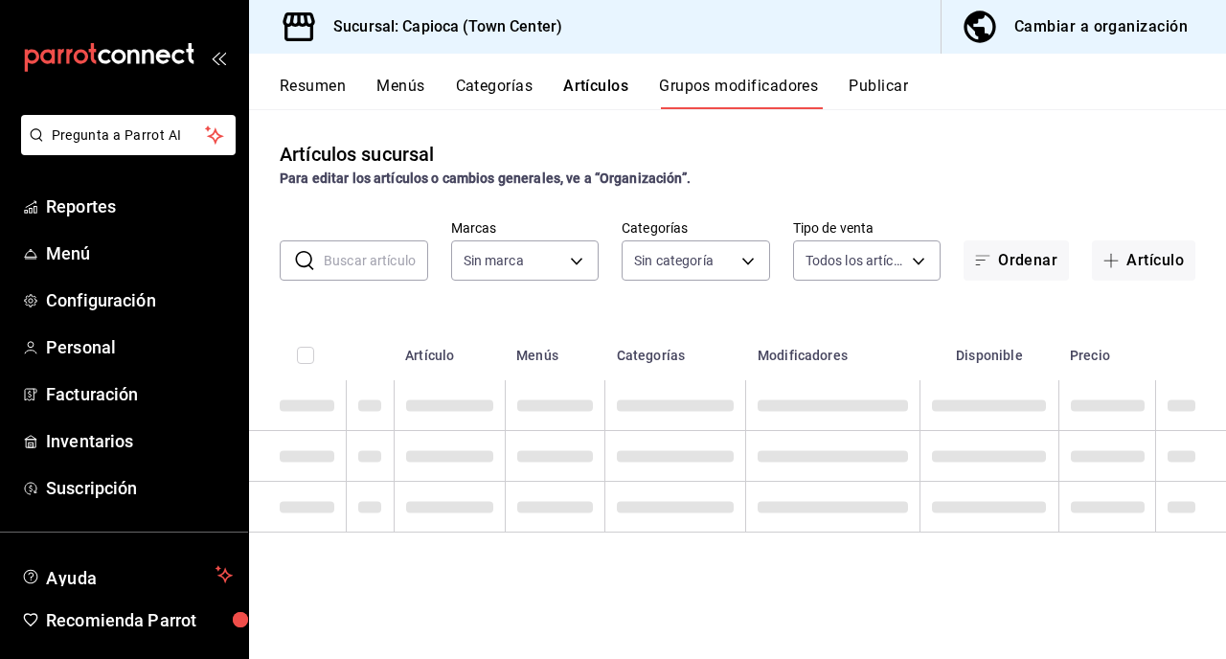
type input "5573808e-b54e-4675-be1f-cb30aeaface3"
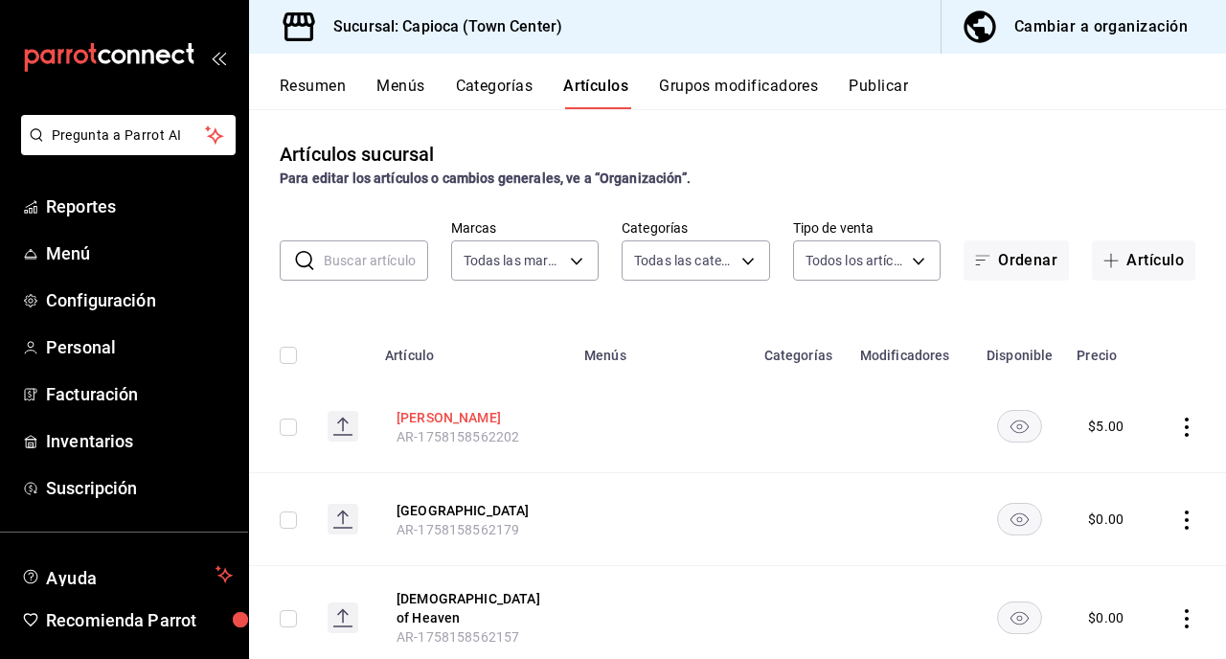
type input "5573808e-b54e-4675-be1f-cb30aeaface3"
type input "293c3a53-d42d-406a-9e1b-a774e2a3136f,fd55149f-8466-4df2-b107-6e5b5f4e0ee6,7e54f…"
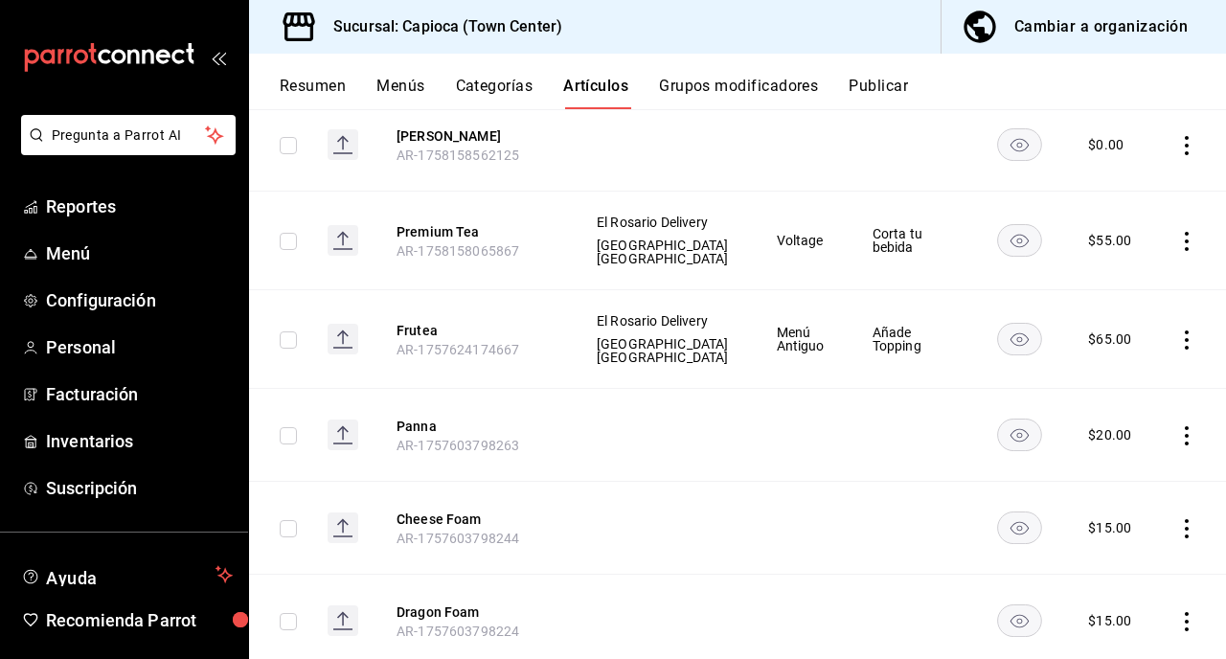
scroll to position [450, 0]
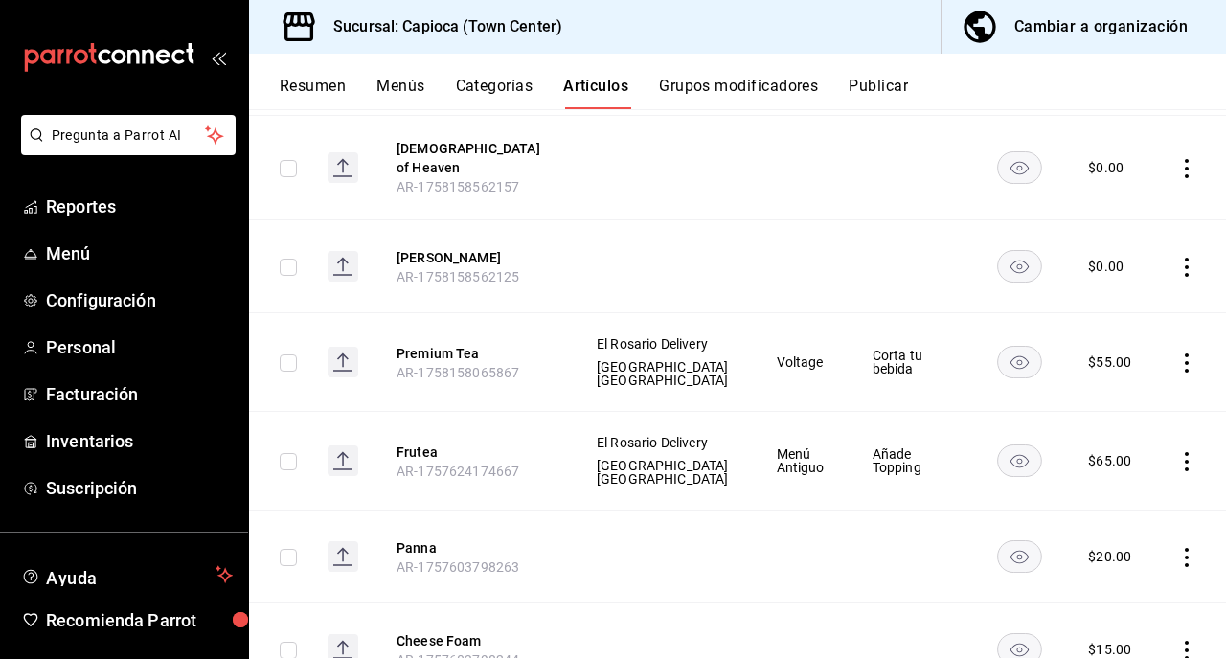
click at [1179, 365] on icon "actions" at bounding box center [1186, 363] width 19 height 19
click at [1132, 406] on span "Editar" at bounding box center [1129, 402] width 50 height 20
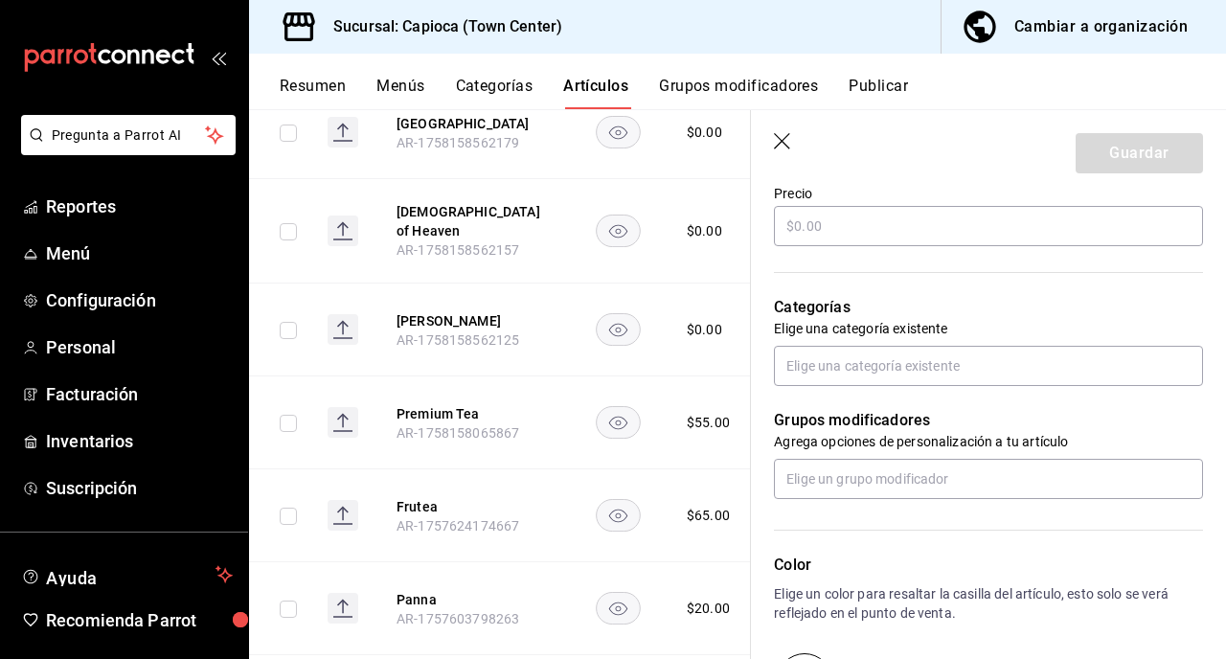
type input "$55.00"
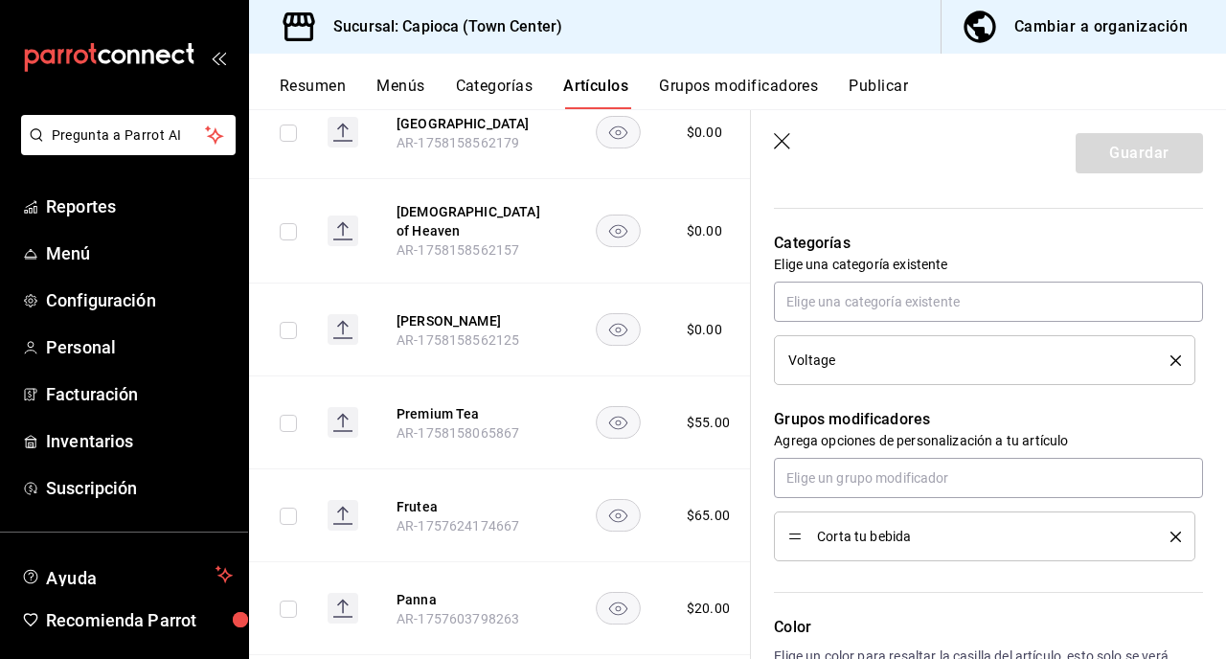
scroll to position [694, 0]
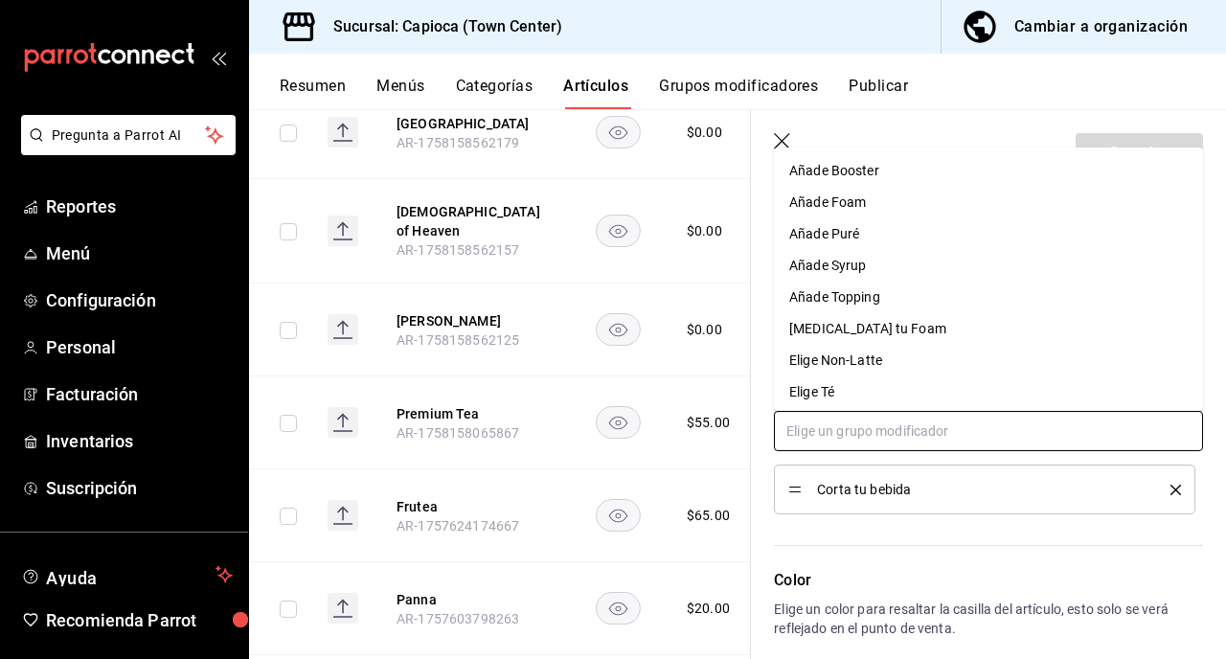
click at [902, 436] on input "text" at bounding box center [988, 431] width 429 height 40
click at [888, 406] on li "Elige Té" at bounding box center [988, 393] width 429 height 32
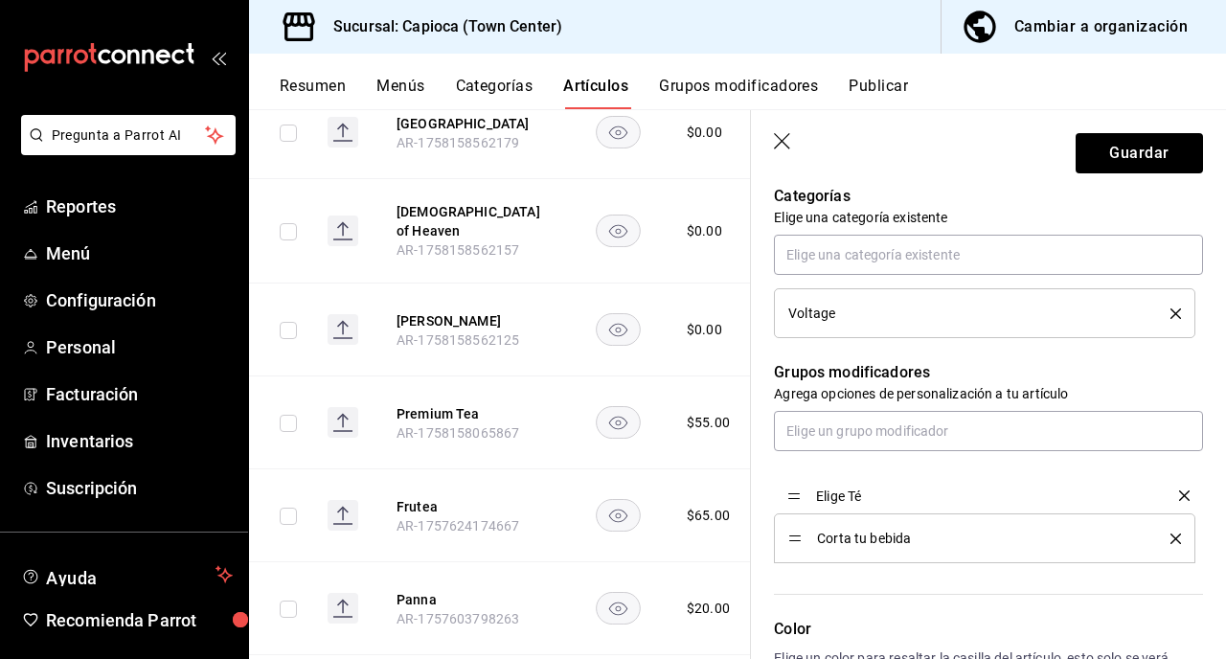
drag, startPoint x: 790, startPoint y: 536, endPoint x: 788, endPoint y: 493, distance: 42.3
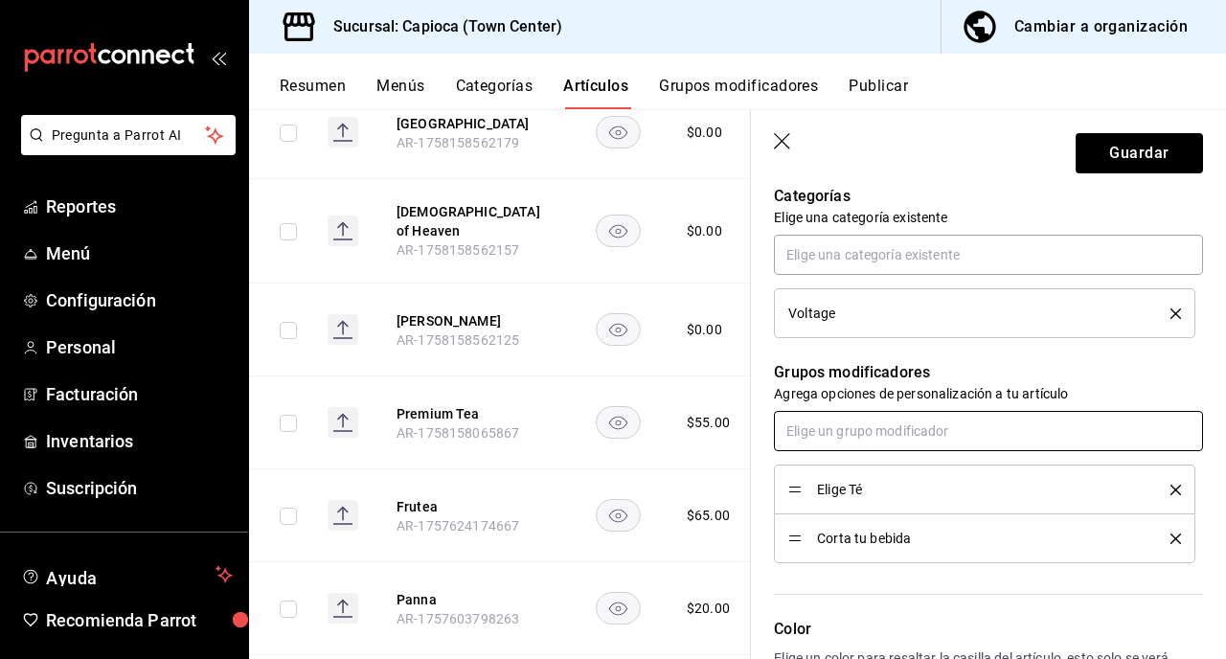
click at [891, 437] on input "text" at bounding box center [988, 431] width 429 height 40
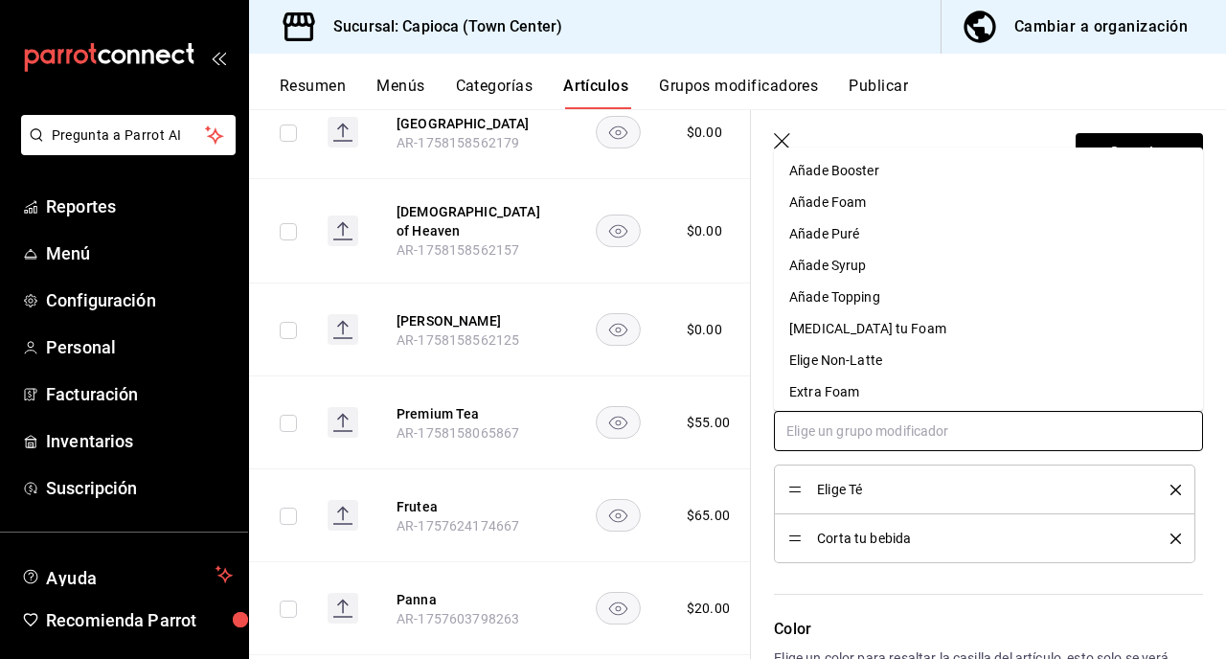
click at [875, 202] on li "Añade Foam" at bounding box center [988, 203] width 429 height 32
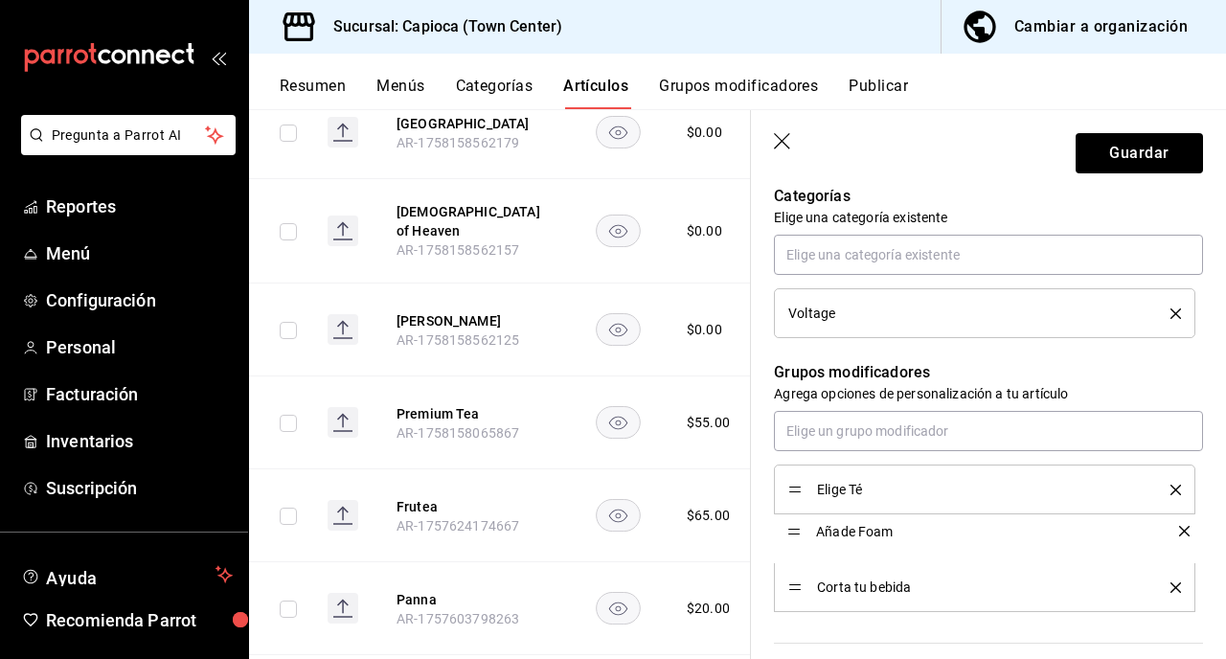
drag, startPoint x: 796, startPoint y: 589, endPoint x: 802, endPoint y: 533, distance: 56.8
drag, startPoint x: 797, startPoint y: 537, endPoint x: 802, endPoint y: 578, distance: 41.5
drag, startPoint x: 797, startPoint y: 590, endPoint x: 798, endPoint y: 549, distance: 41.2
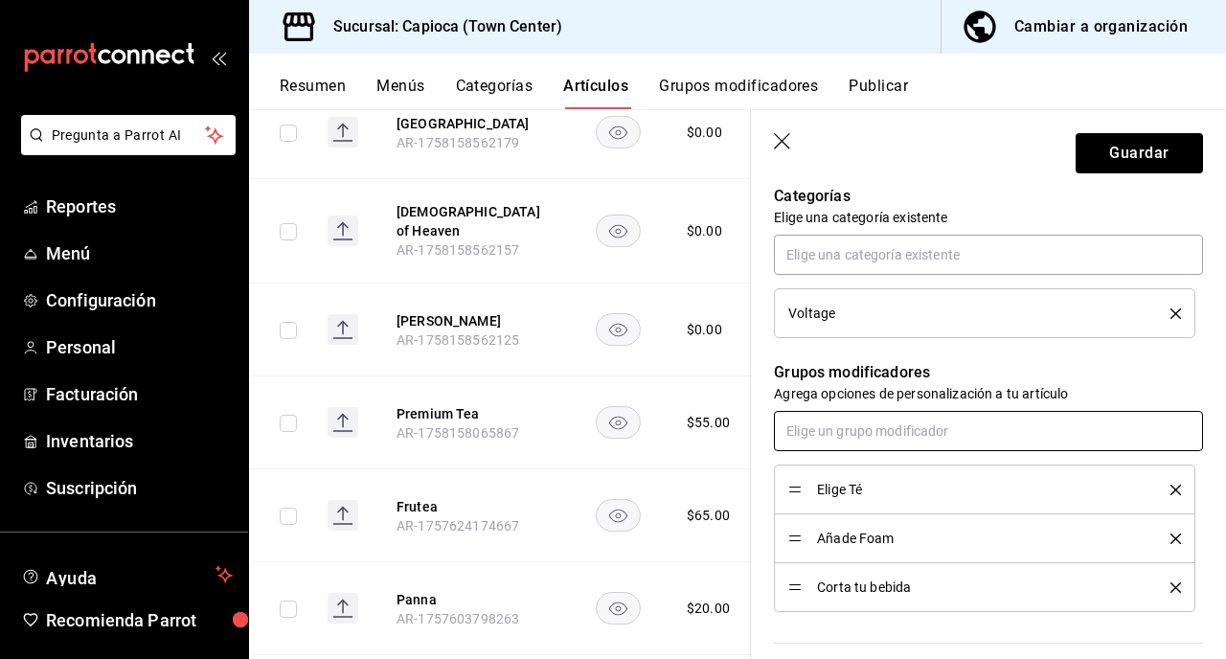
click at [832, 423] on input "text" at bounding box center [988, 431] width 429 height 40
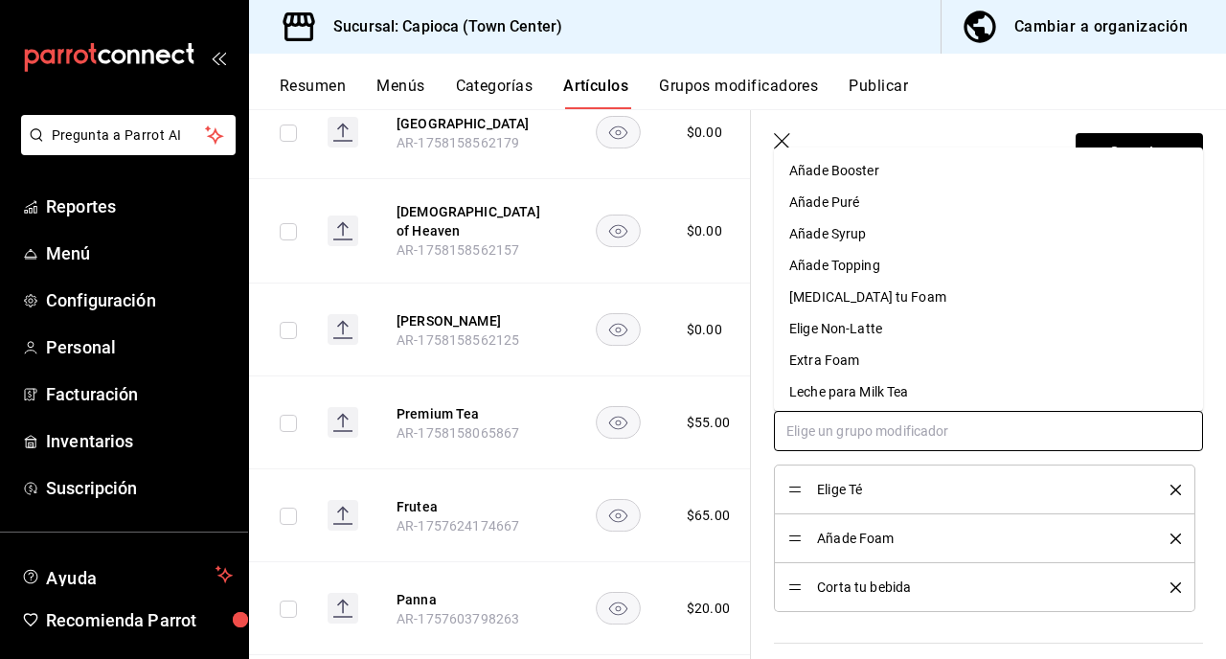
click at [870, 256] on div "Añade Topping" at bounding box center [834, 266] width 91 height 20
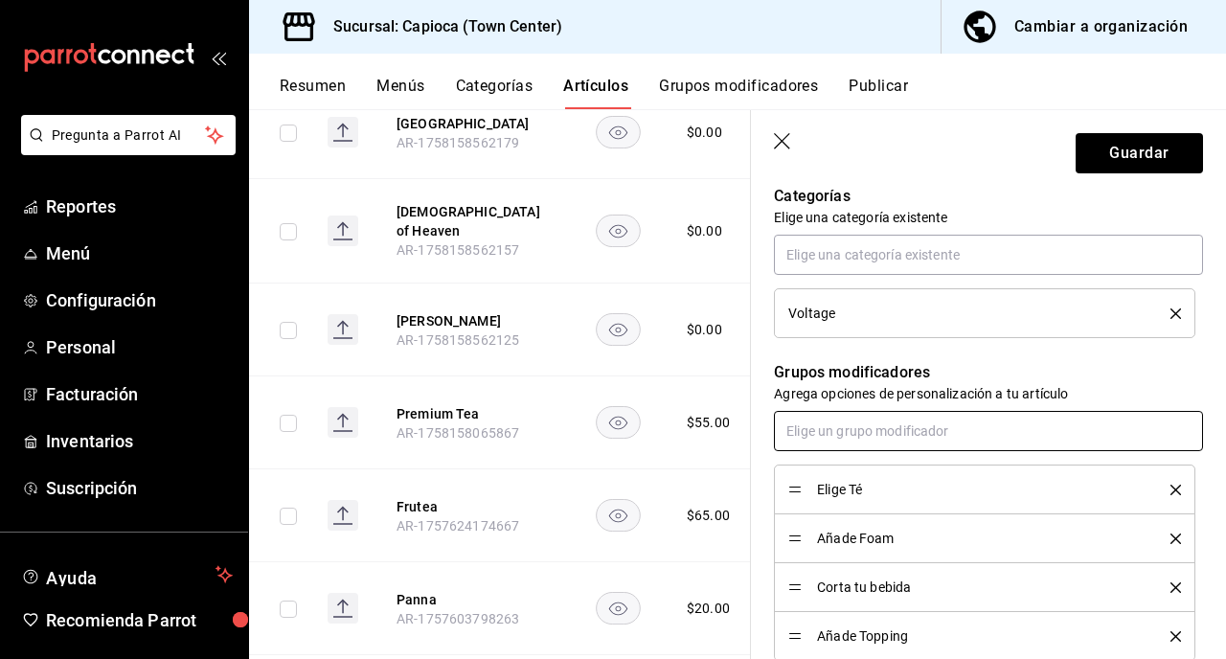
scroll to position [803, 0]
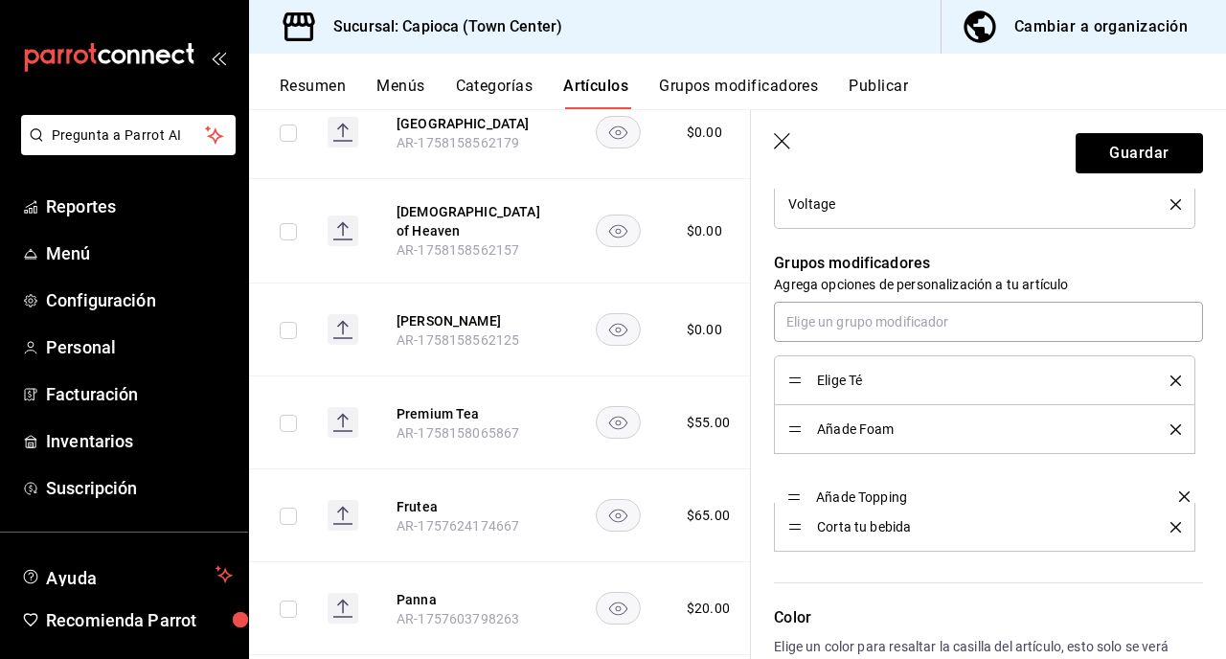
drag, startPoint x: 791, startPoint y: 530, endPoint x: 793, endPoint y: 499, distance: 30.7
drag, startPoint x: 796, startPoint y: 532, endPoint x: 792, endPoint y: 432, distance: 99.7
click at [854, 583] on div "Color Elige un color para resaltar la casilla del artículo, esto solo se verá r…" at bounding box center [977, 657] width 452 height 210
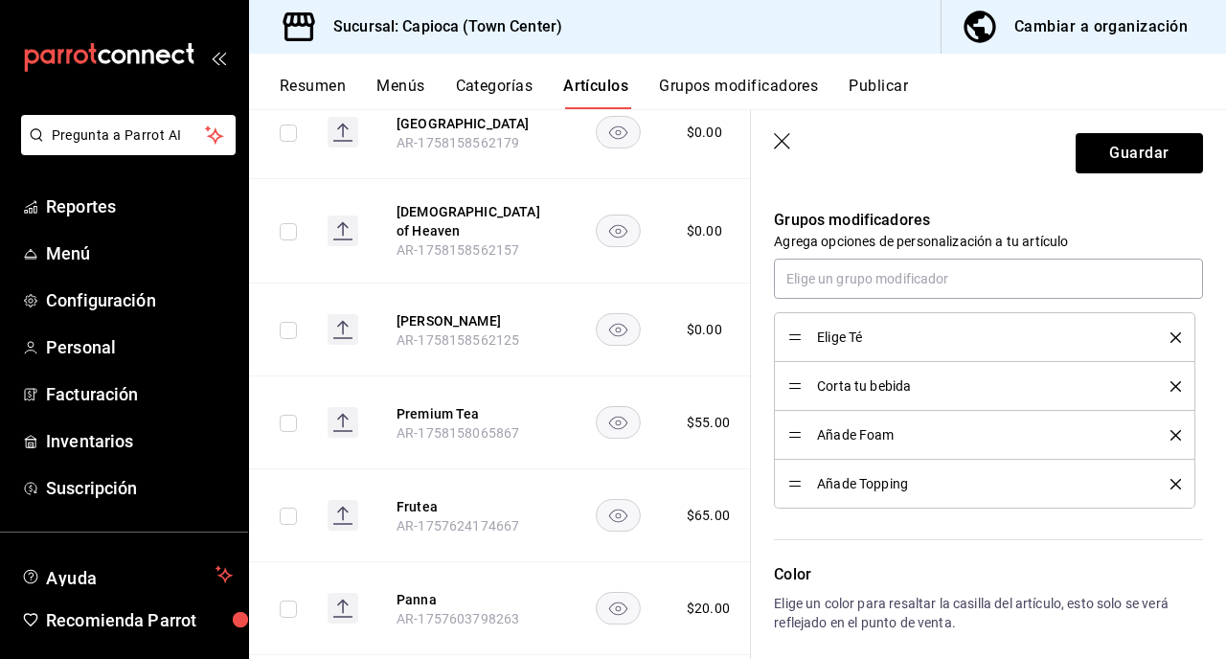
scroll to position [826, 0]
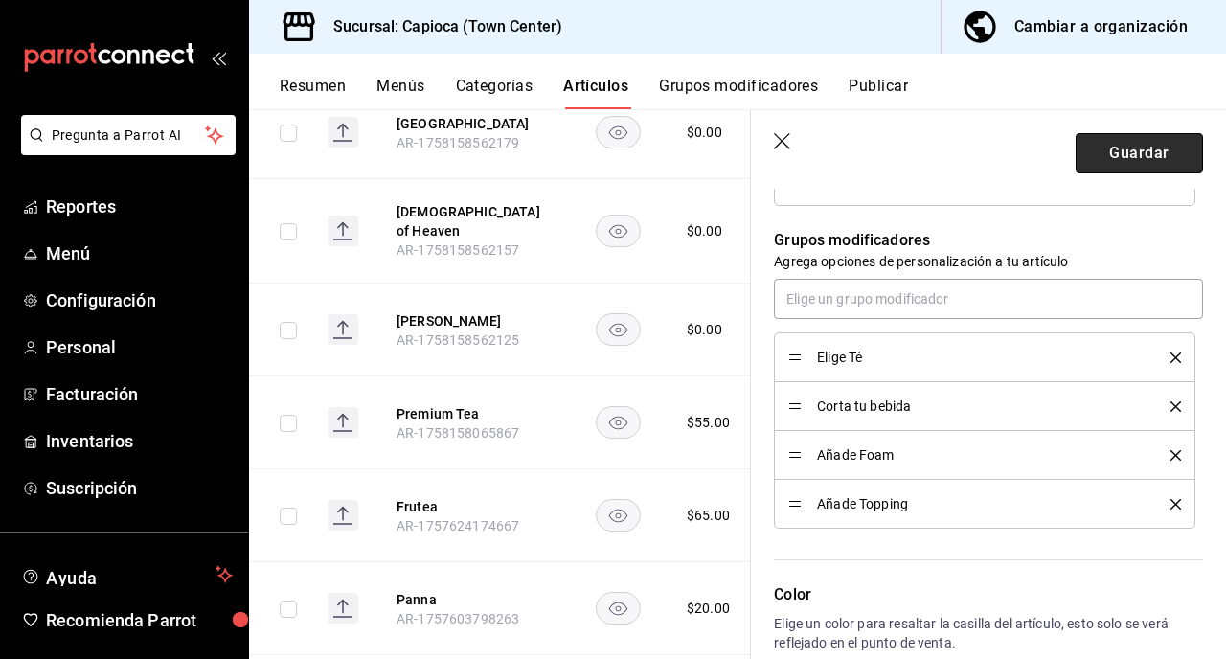
click at [1121, 160] on button "Guardar" at bounding box center [1139, 153] width 127 height 40
